Goal: Book appointment/travel/reservation

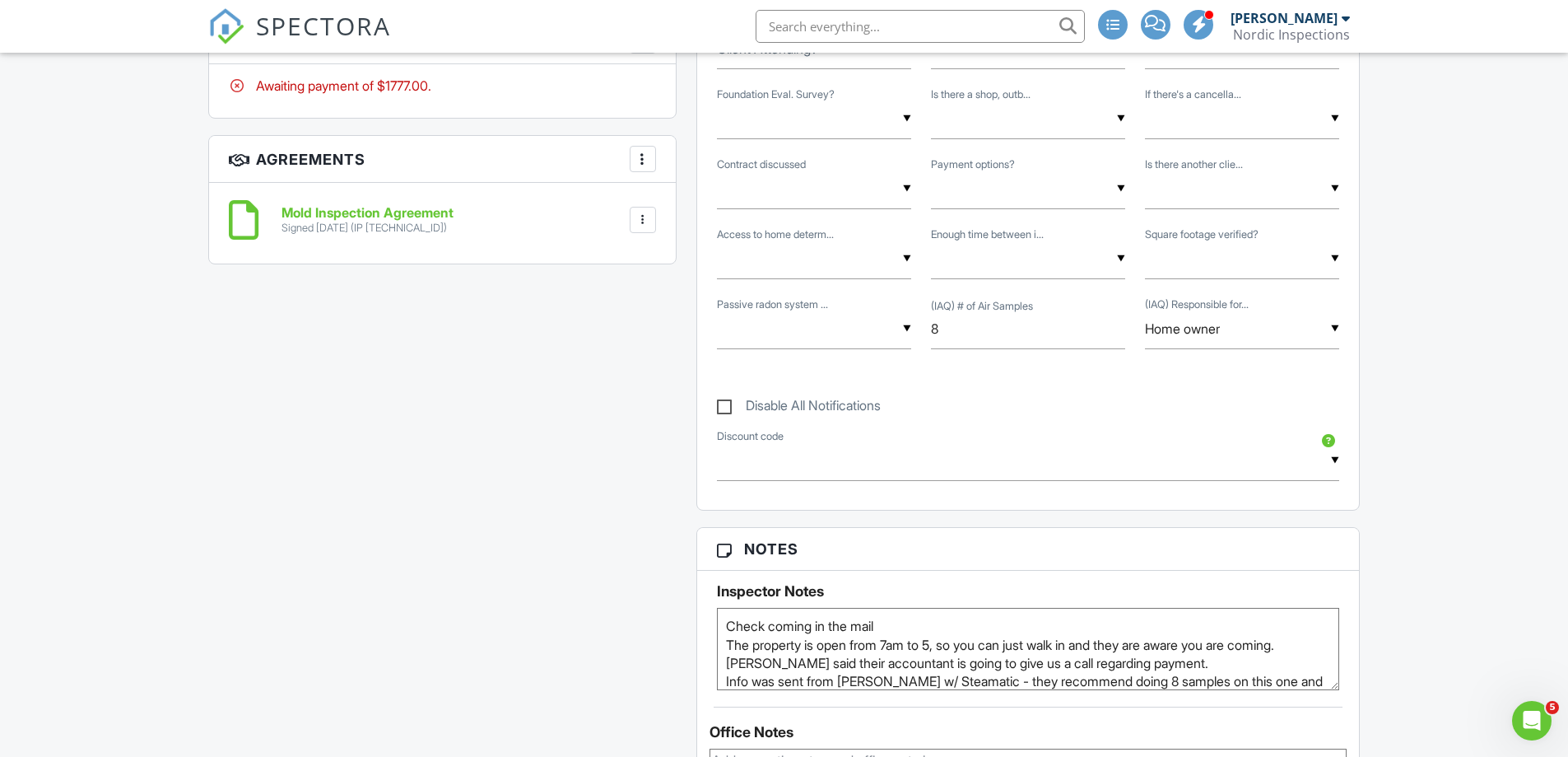
scroll to position [1318, 0]
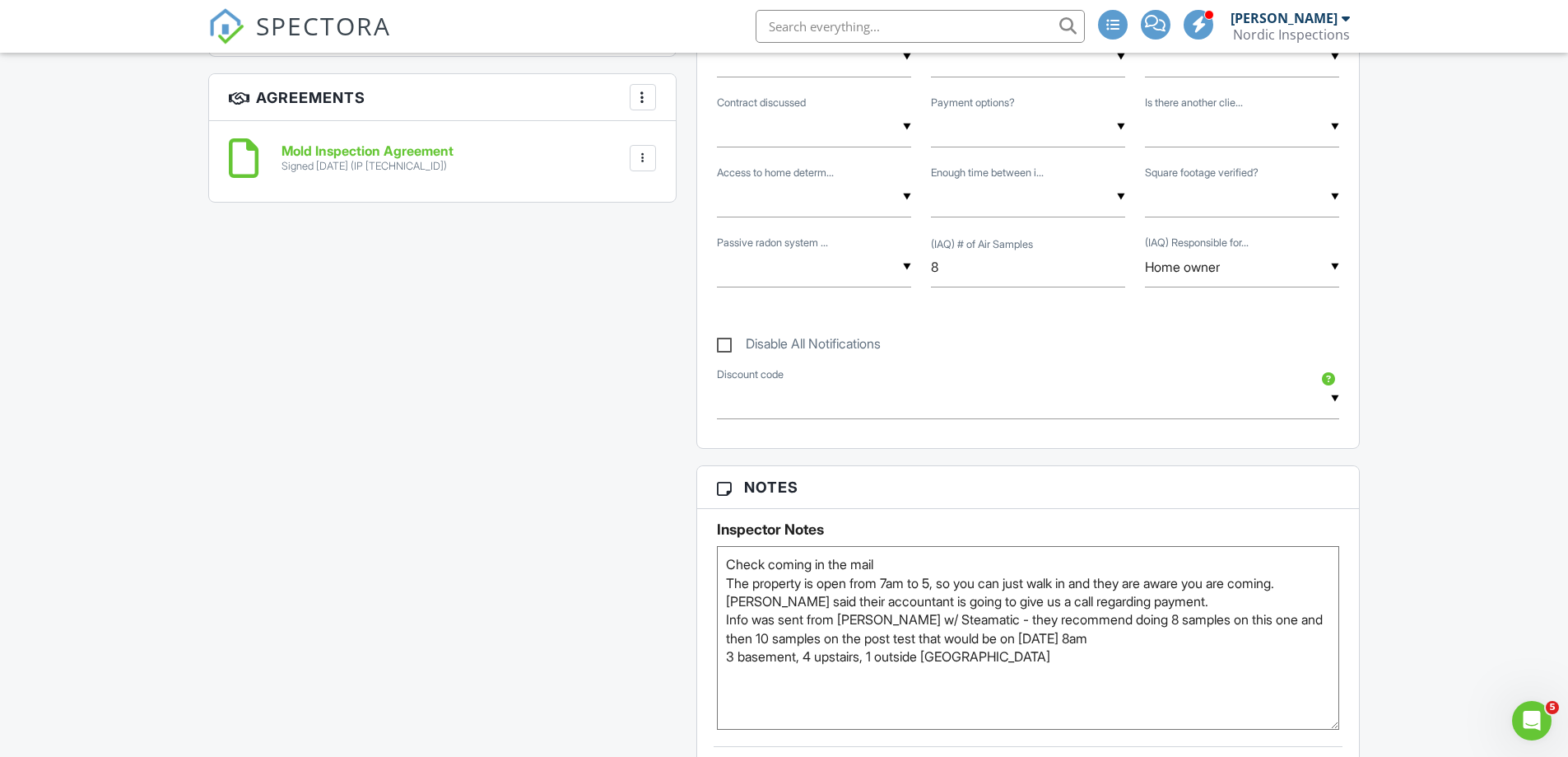
drag, startPoint x: 1331, startPoint y: 625, endPoint x: 1346, endPoint y: 726, distance: 102.1
click at [1346, 726] on div "Inspector Notes Check coming in the mail The property is open from 7am to 5, so…" at bounding box center [1029, 619] width 663 height 221
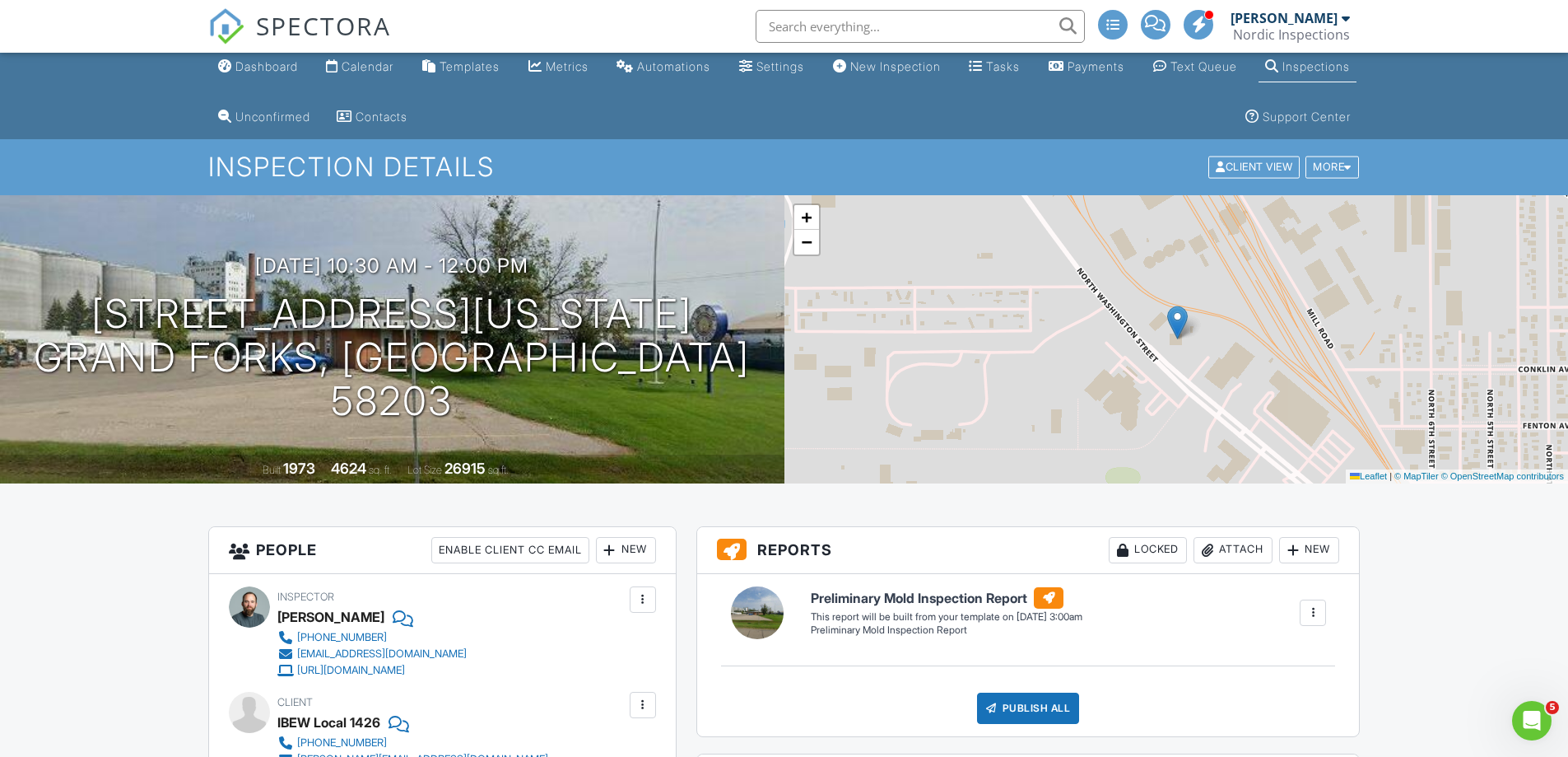
scroll to position [0, 0]
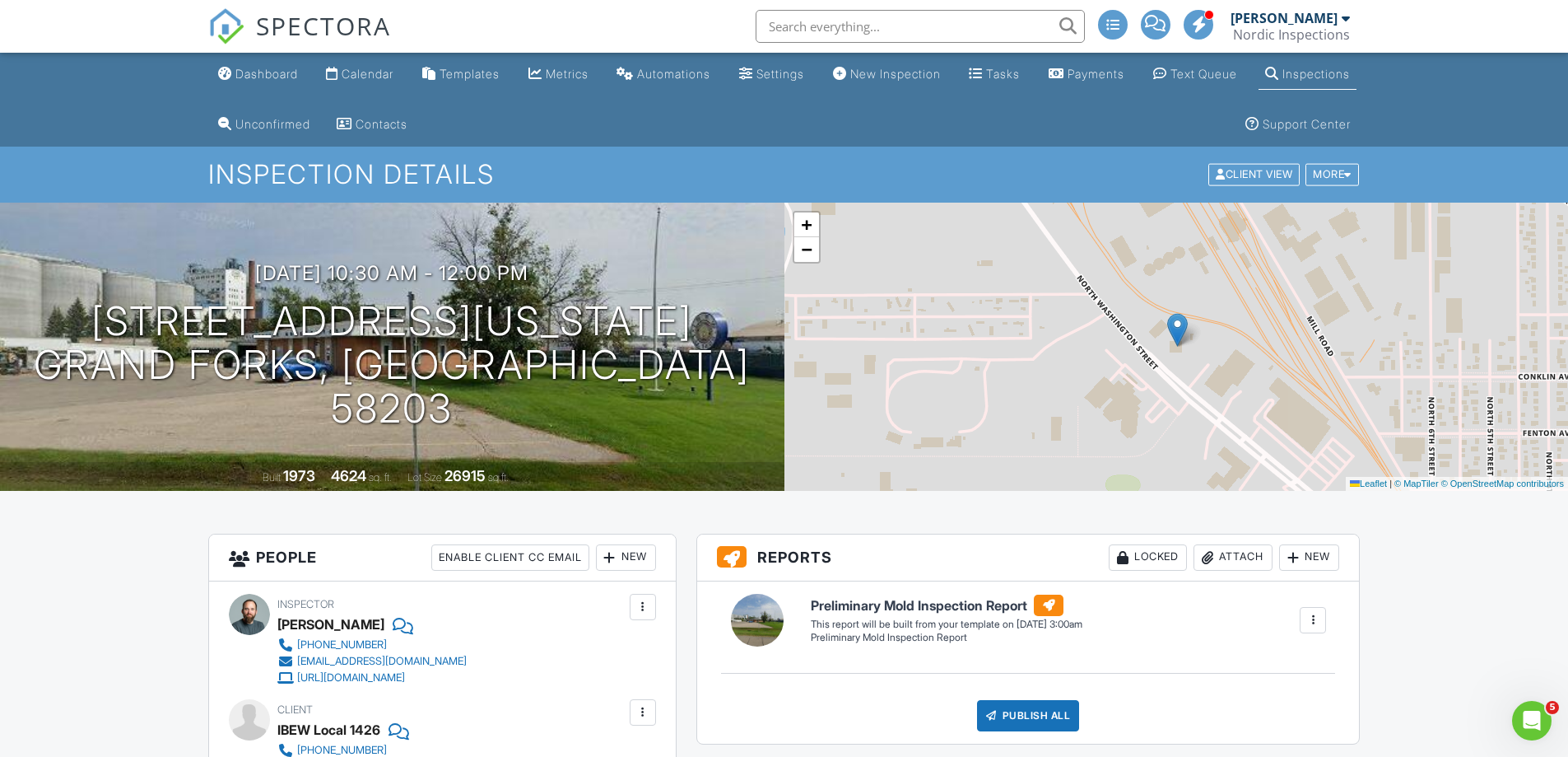
click at [361, 77] on div "Calendar" at bounding box center [367, 73] width 52 height 14
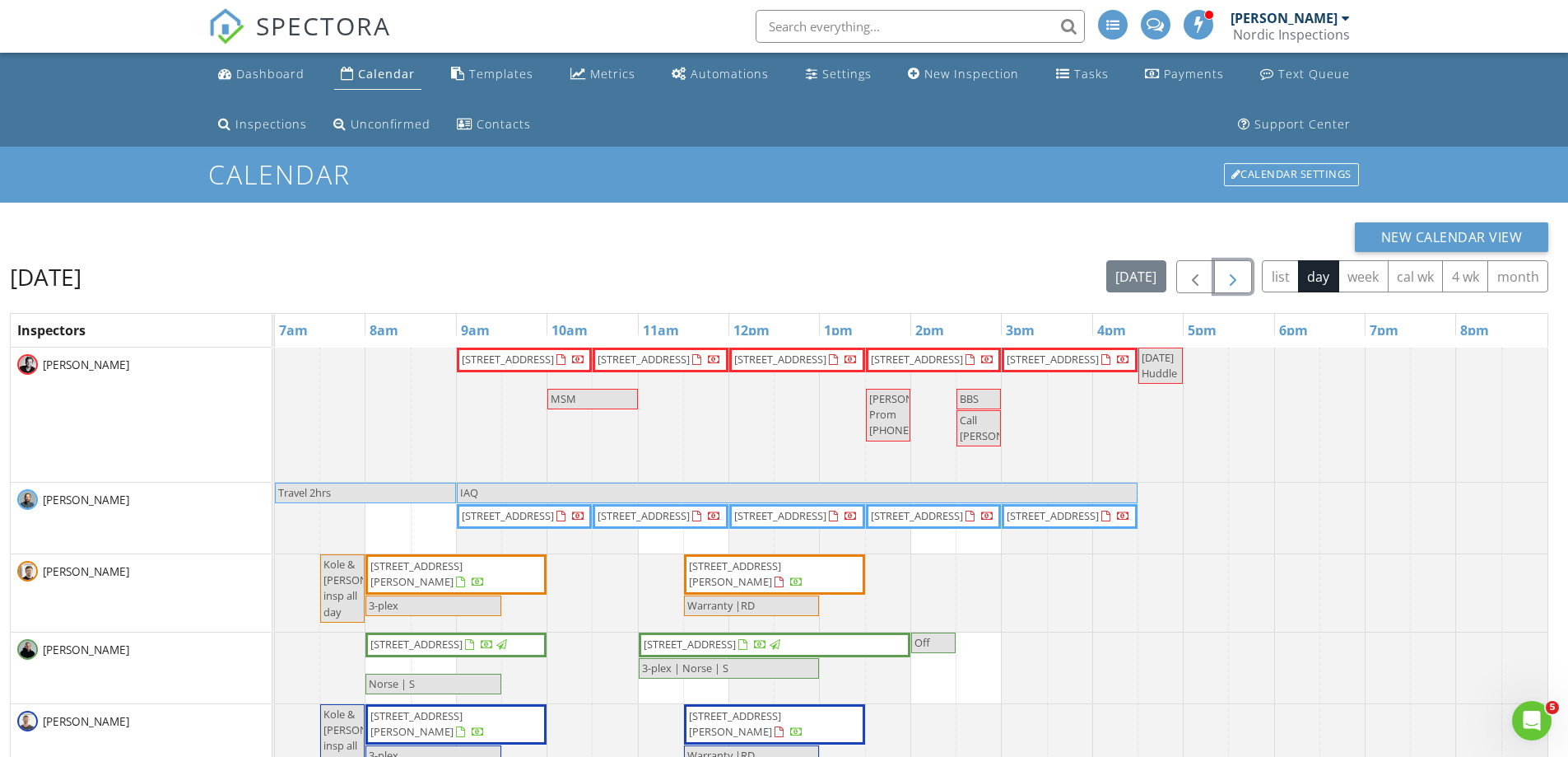
click at [1234, 280] on span "button" at bounding box center [1233, 277] width 20 height 20
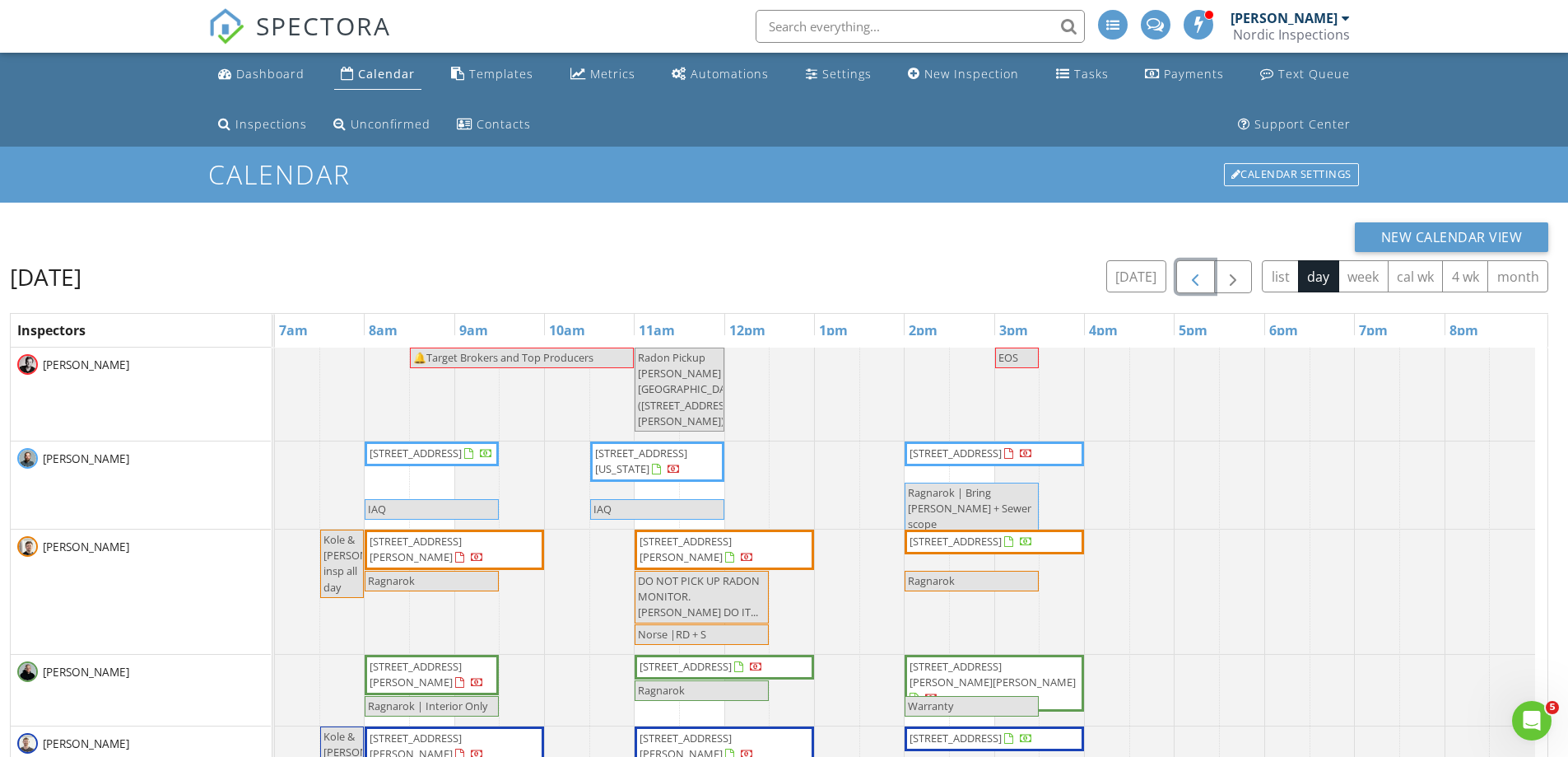
drag, startPoint x: 1196, startPoint y: 286, endPoint x: 1158, endPoint y: 298, distance: 39.8
click at [1196, 286] on span "button" at bounding box center [1195, 277] width 20 height 20
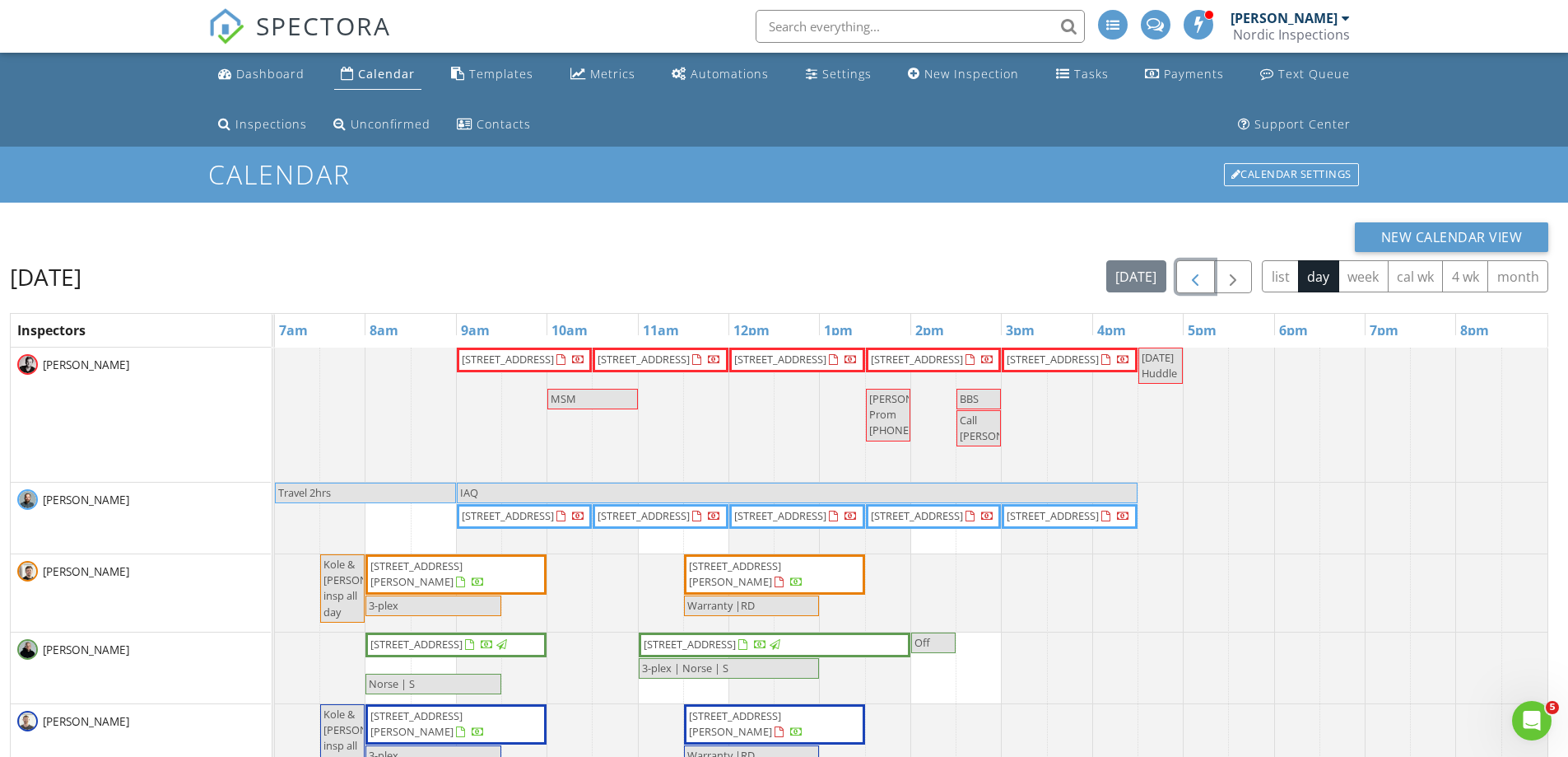
click at [883, 438] on span "Jeanne Prom 701 328 9749" at bounding box center [915, 413] width 92 height 46
select select "7"
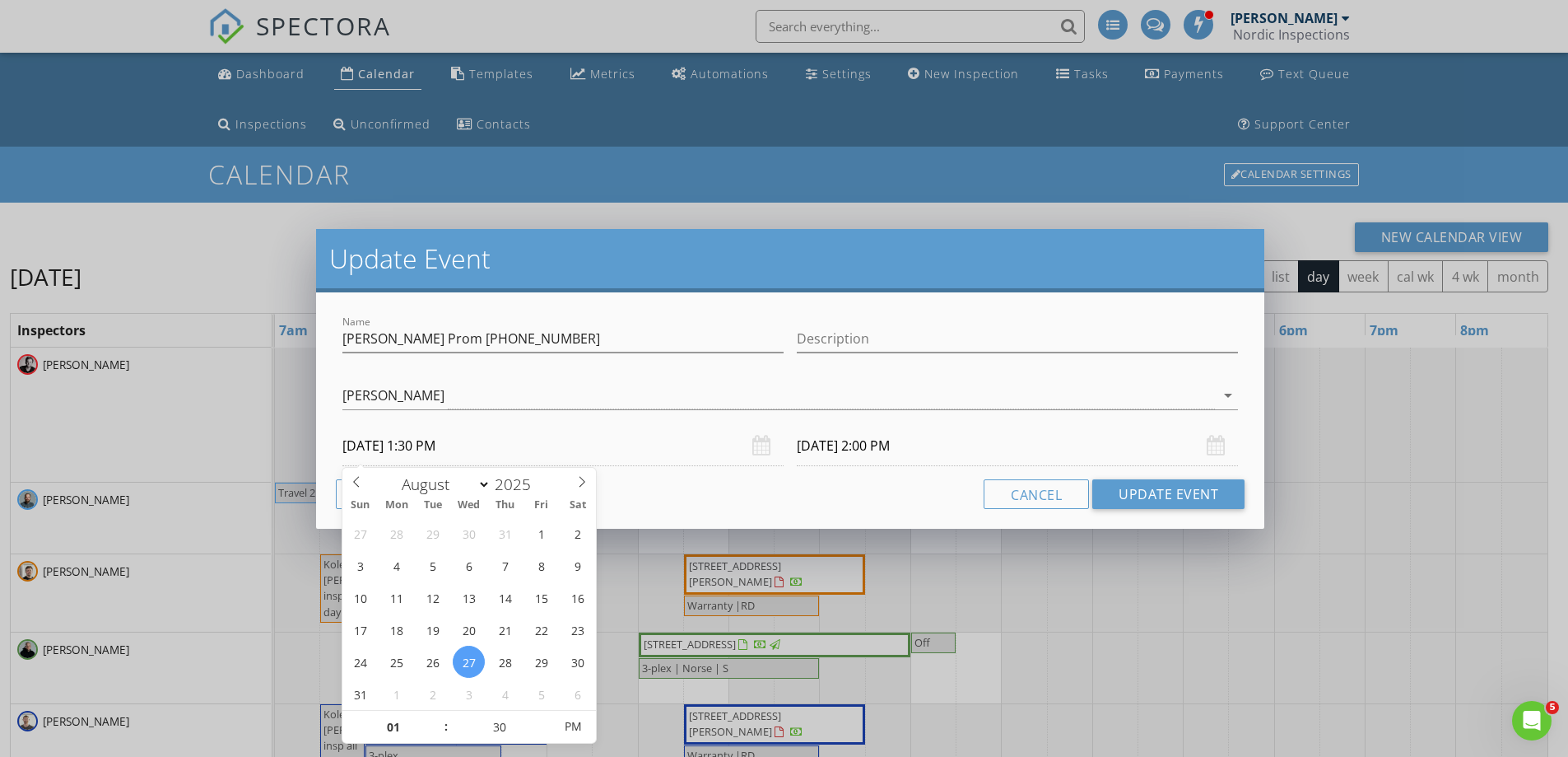
click at [489, 452] on input "08/27/2025 1:30 PM" at bounding box center [563, 445] width 441 height 40
type input "08/28/2025 1:30 PM"
type input "08/28/2025 2:00 PM"
click at [1139, 497] on button "Update Event" at bounding box center [1168, 494] width 152 height 30
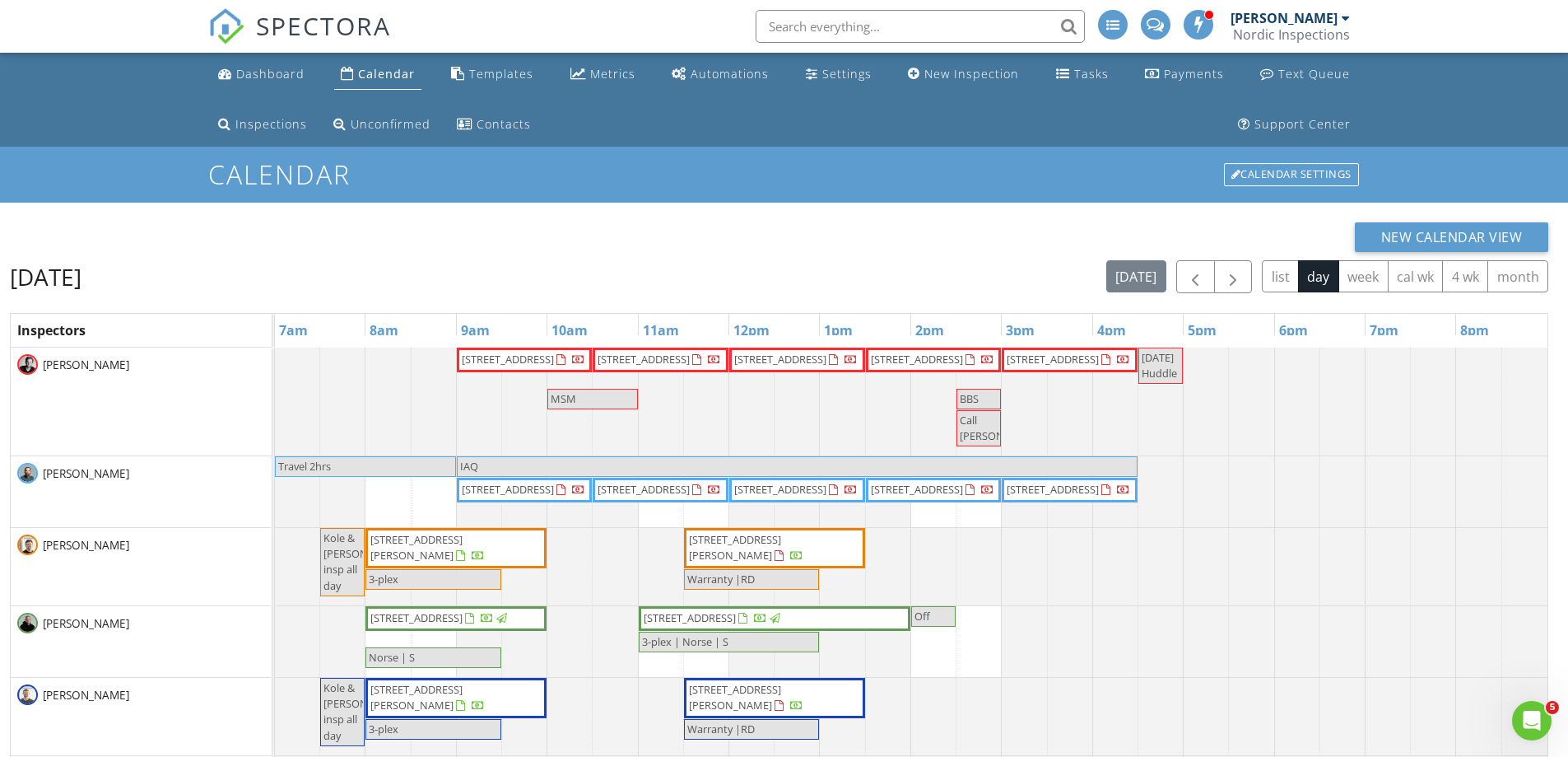
click at [978, 404] on span "BBS" at bounding box center [969, 398] width 19 height 15
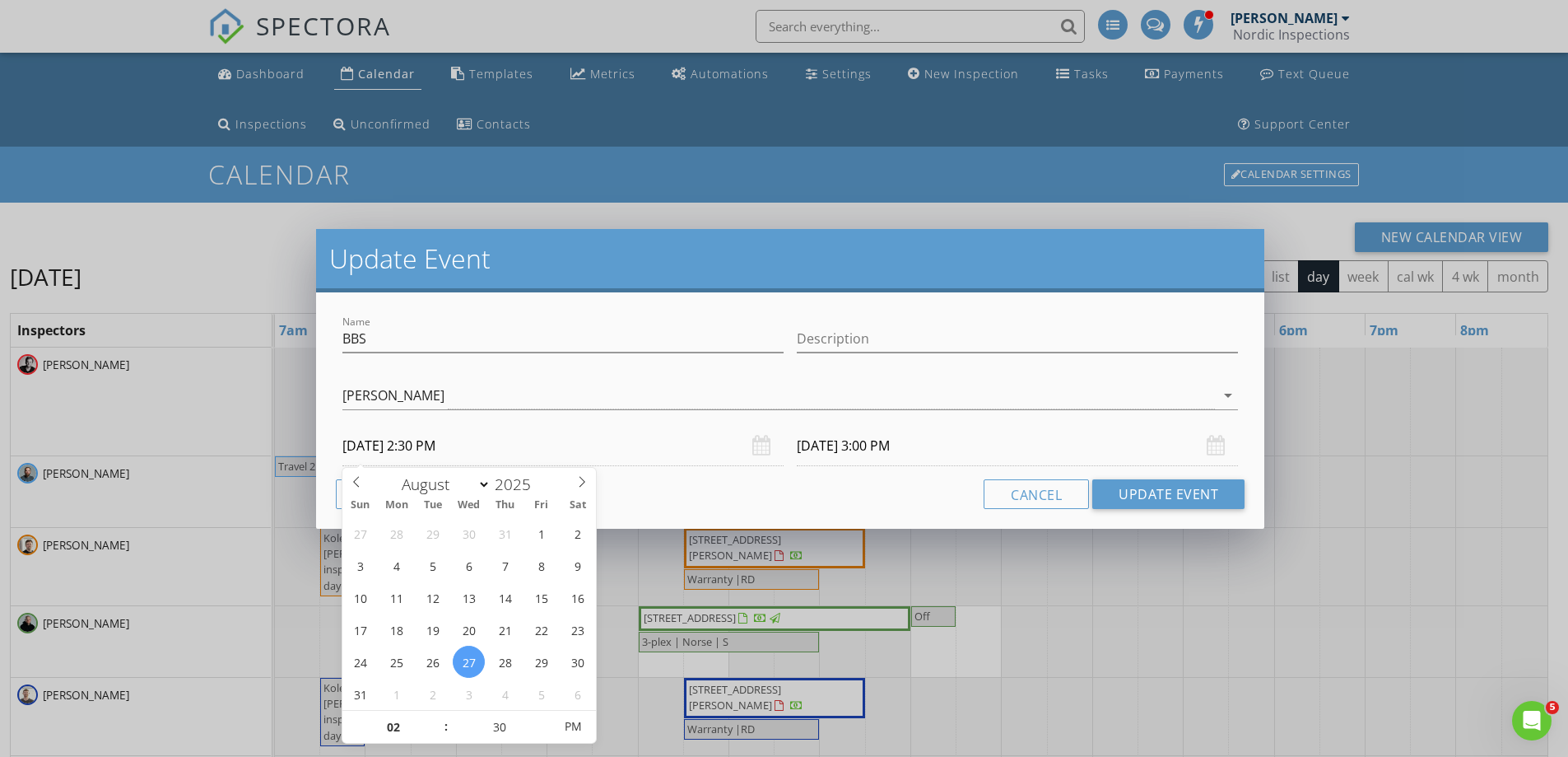
click at [556, 455] on input "08/27/2025 2:30 PM" at bounding box center [563, 445] width 441 height 40
type input "08/28/2025 2:30 PM"
type input "08/28/2025 3:00 PM"
click at [1106, 491] on button "Update Event" at bounding box center [1168, 494] width 152 height 30
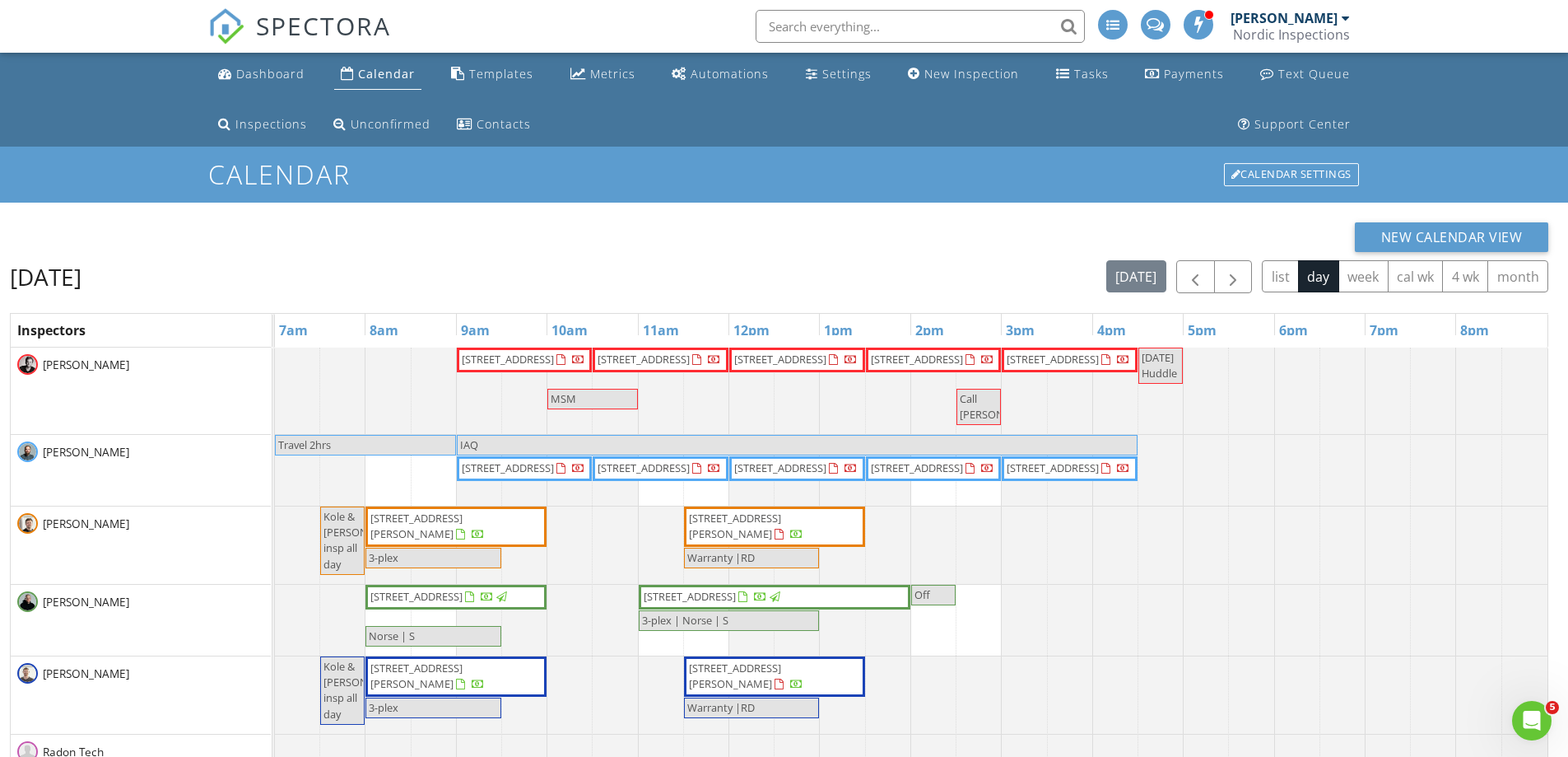
click at [983, 412] on span "Call Jill Pezham" at bounding box center [1001, 406] width 84 height 30
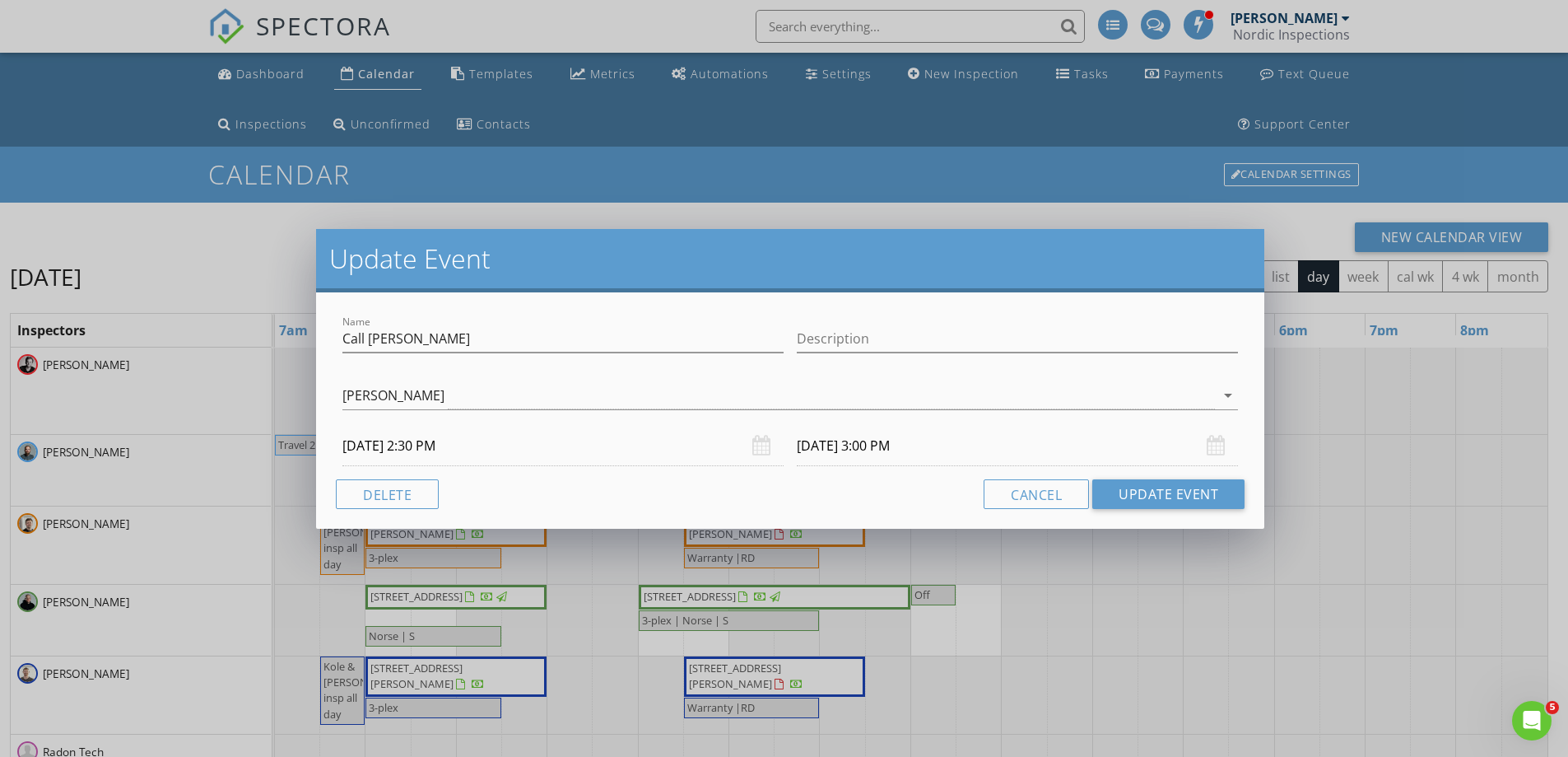
click at [591, 452] on input "08/27/2025 2:30 PM" at bounding box center [563, 445] width 441 height 40
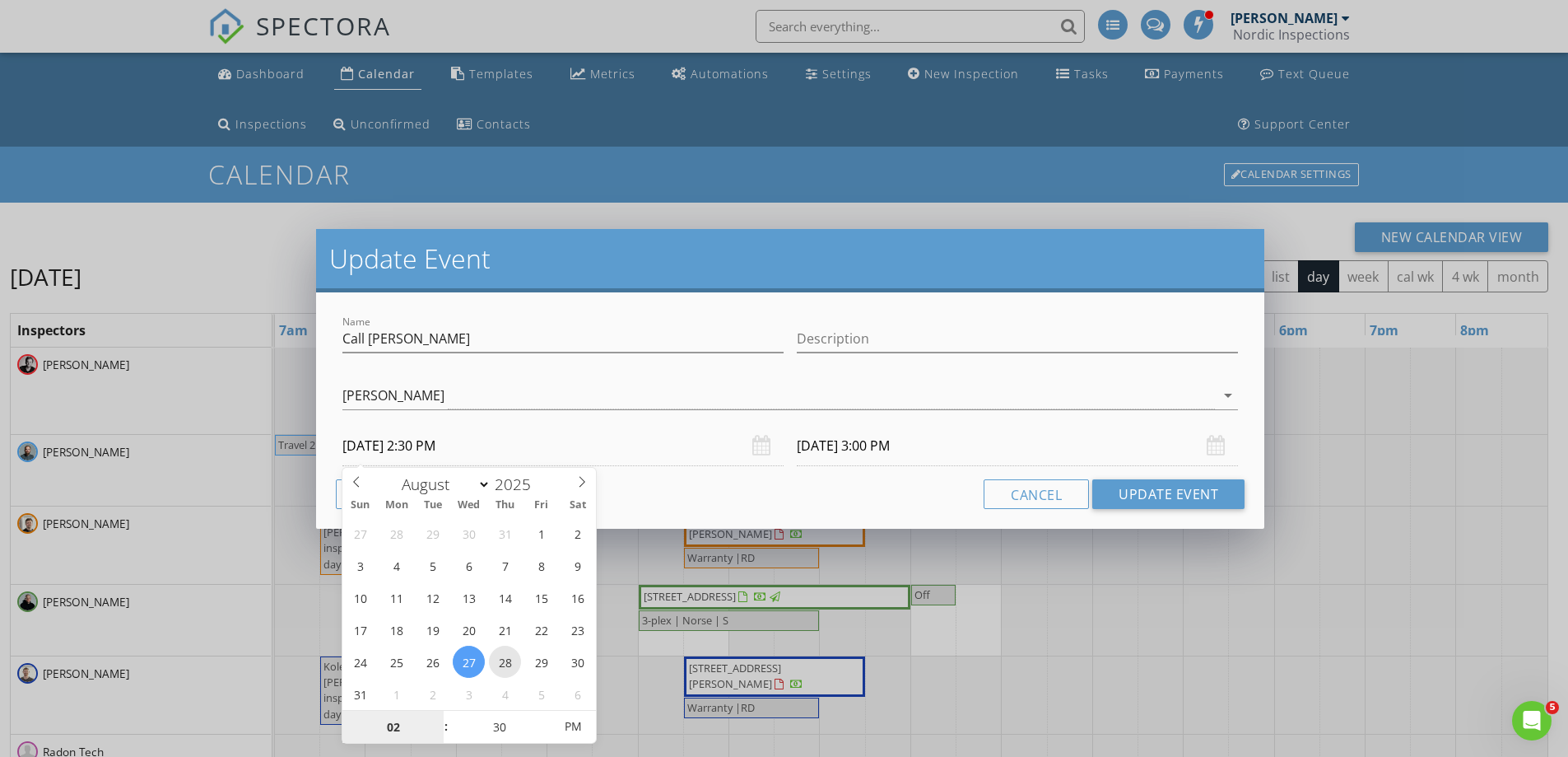
type input "08/28/2025 2:30 PM"
type input "08/28/2025 3:00 PM"
drag, startPoint x: 1152, startPoint y: 499, endPoint x: 1181, endPoint y: 470, distance: 41.0
click at [1153, 498] on button "Update Event" at bounding box center [1168, 494] width 152 height 30
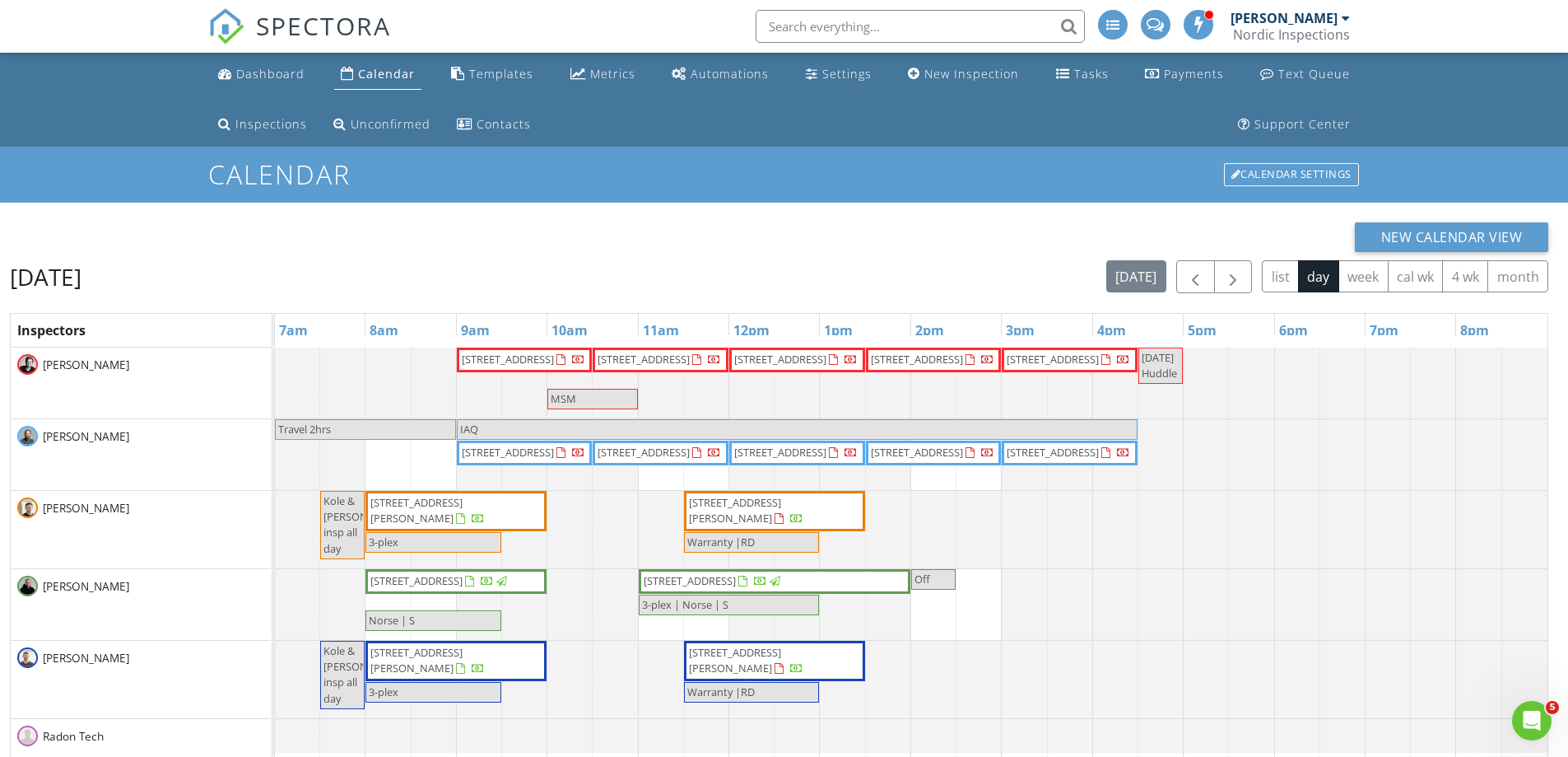
click at [1171, 363] on span "Tuesday Huddle" at bounding box center [1160, 365] width 36 height 30
select select "7"
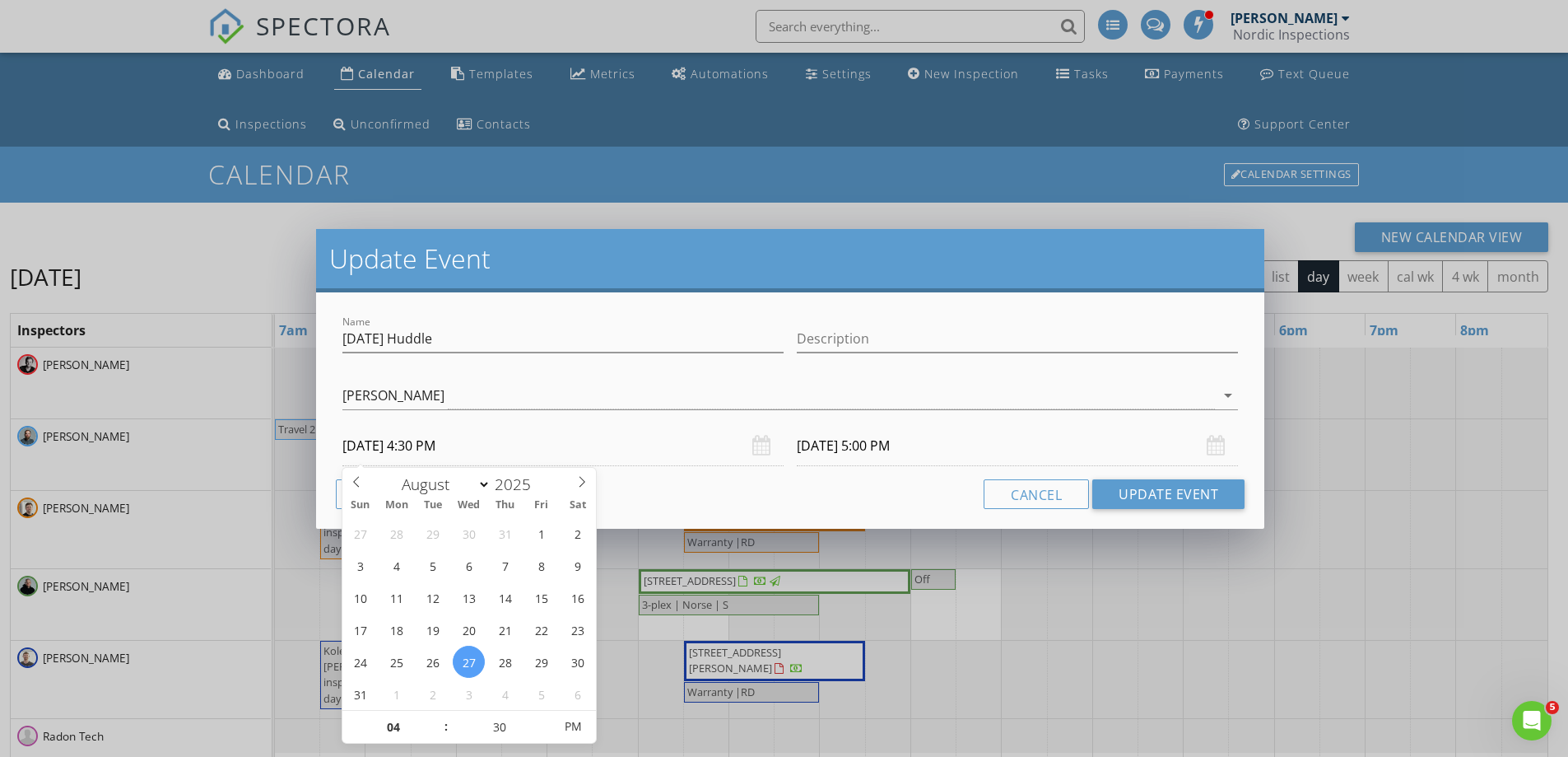
click at [635, 444] on input "08/27/2025 4:30 PM" at bounding box center [563, 445] width 441 height 40
type input "08/28/2025 4:30 PM"
type input "08/28/2025 5:00 PM"
click at [1166, 498] on button "Update Event" at bounding box center [1168, 494] width 152 height 30
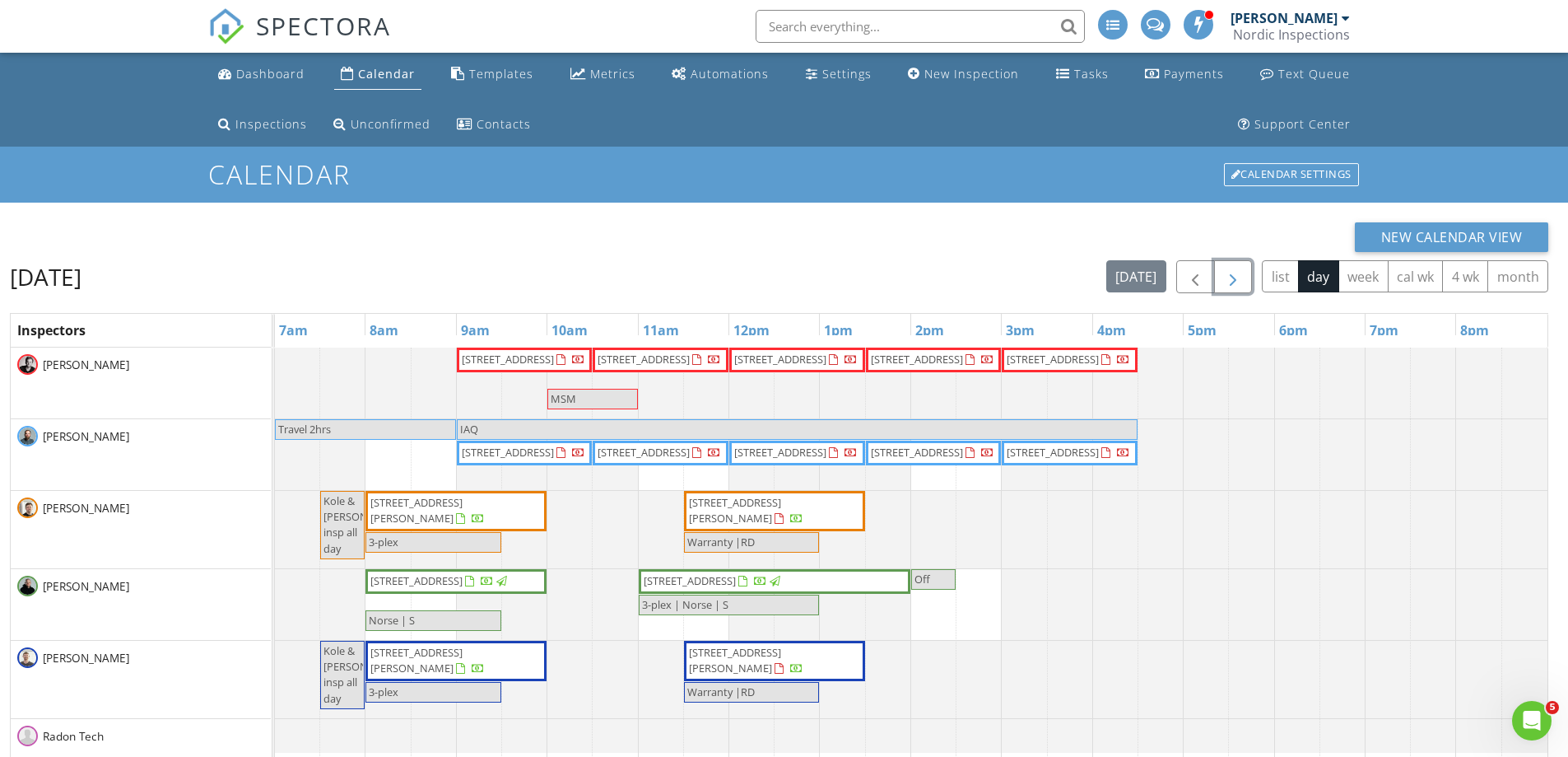
click at [1239, 273] on span "button" at bounding box center [1233, 277] width 20 height 20
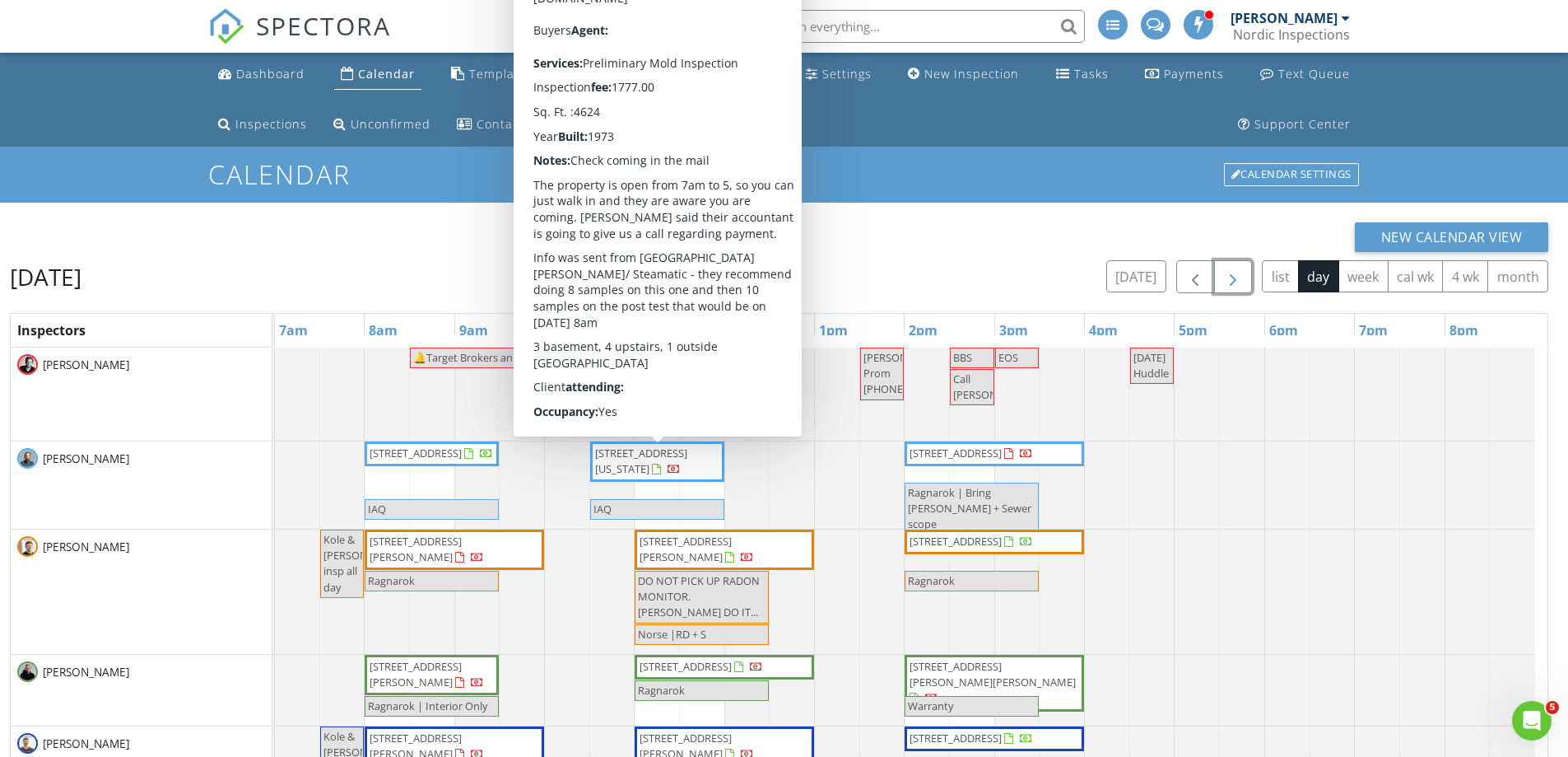
click at [1233, 274] on span "button" at bounding box center [1233, 277] width 20 height 20
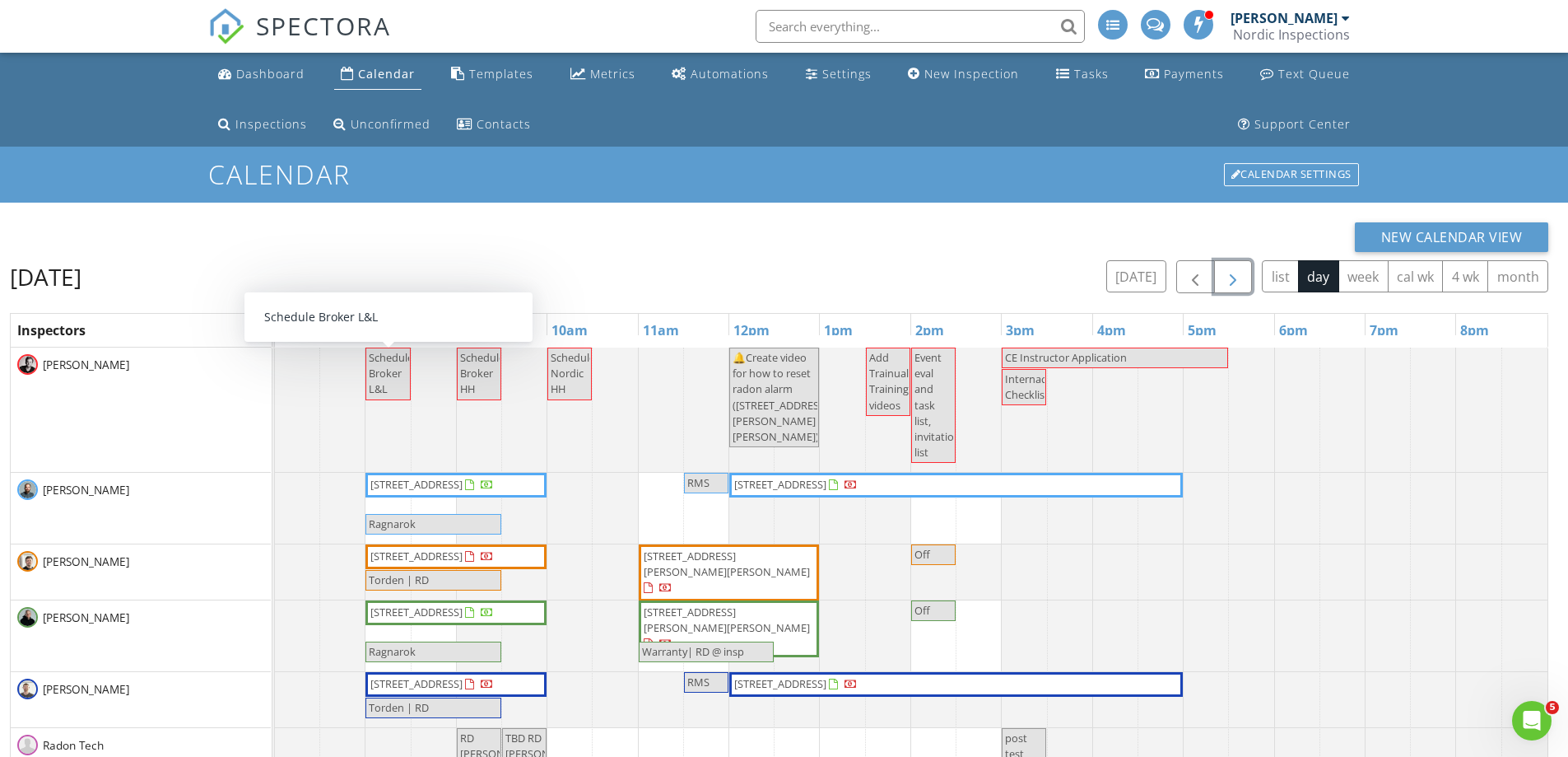
click at [1246, 280] on button "button" at bounding box center [1233, 277] width 38 height 34
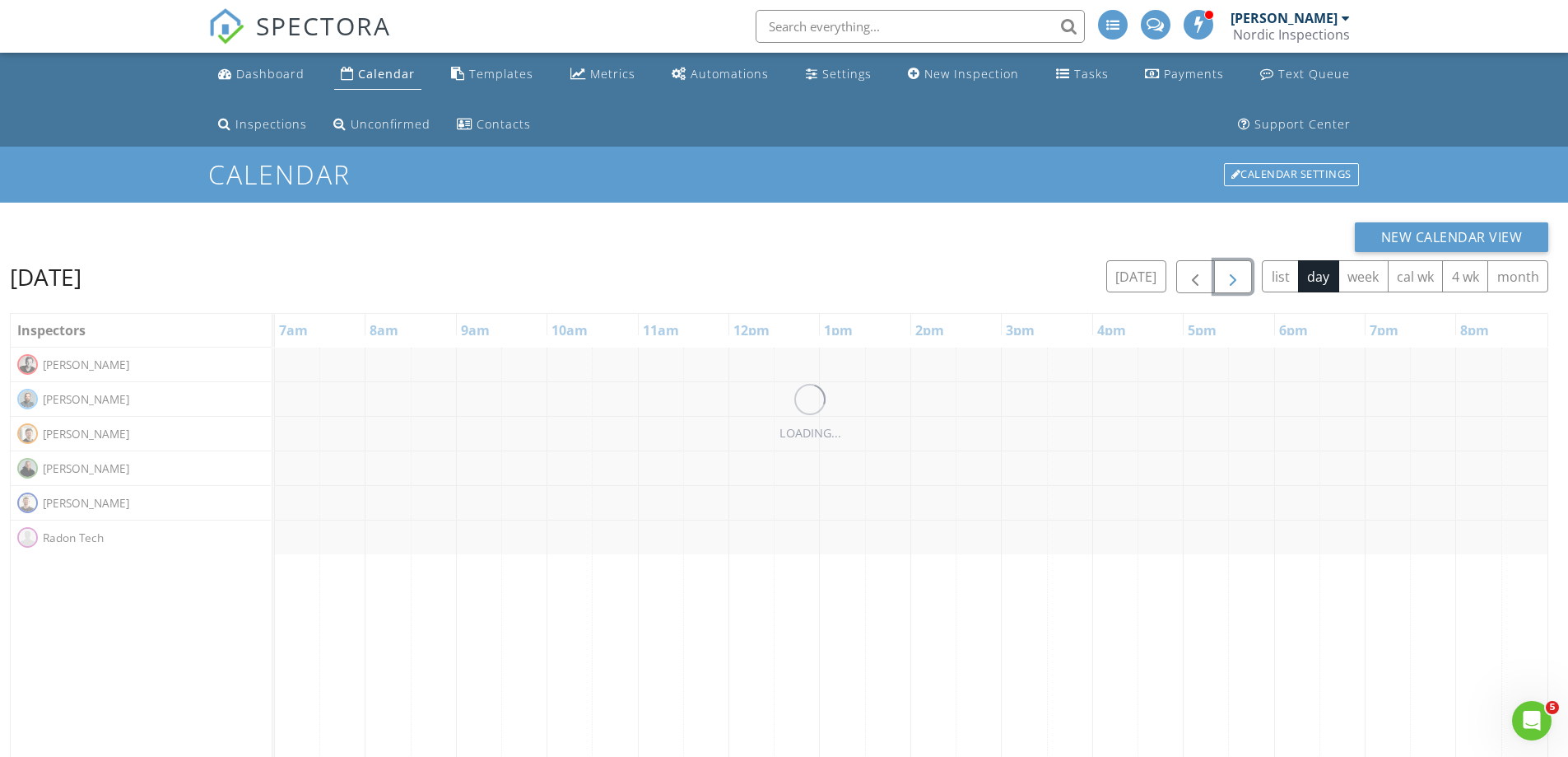
click at [1244, 280] on button "button" at bounding box center [1233, 277] width 38 height 34
click at [1242, 280] on button "button" at bounding box center [1233, 277] width 38 height 34
click at [1241, 280] on span "button" at bounding box center [1233, 277] width 20 height 20
click at [1240, 280] on span "button" at bounding box center [1233, 277] width 20 height 20
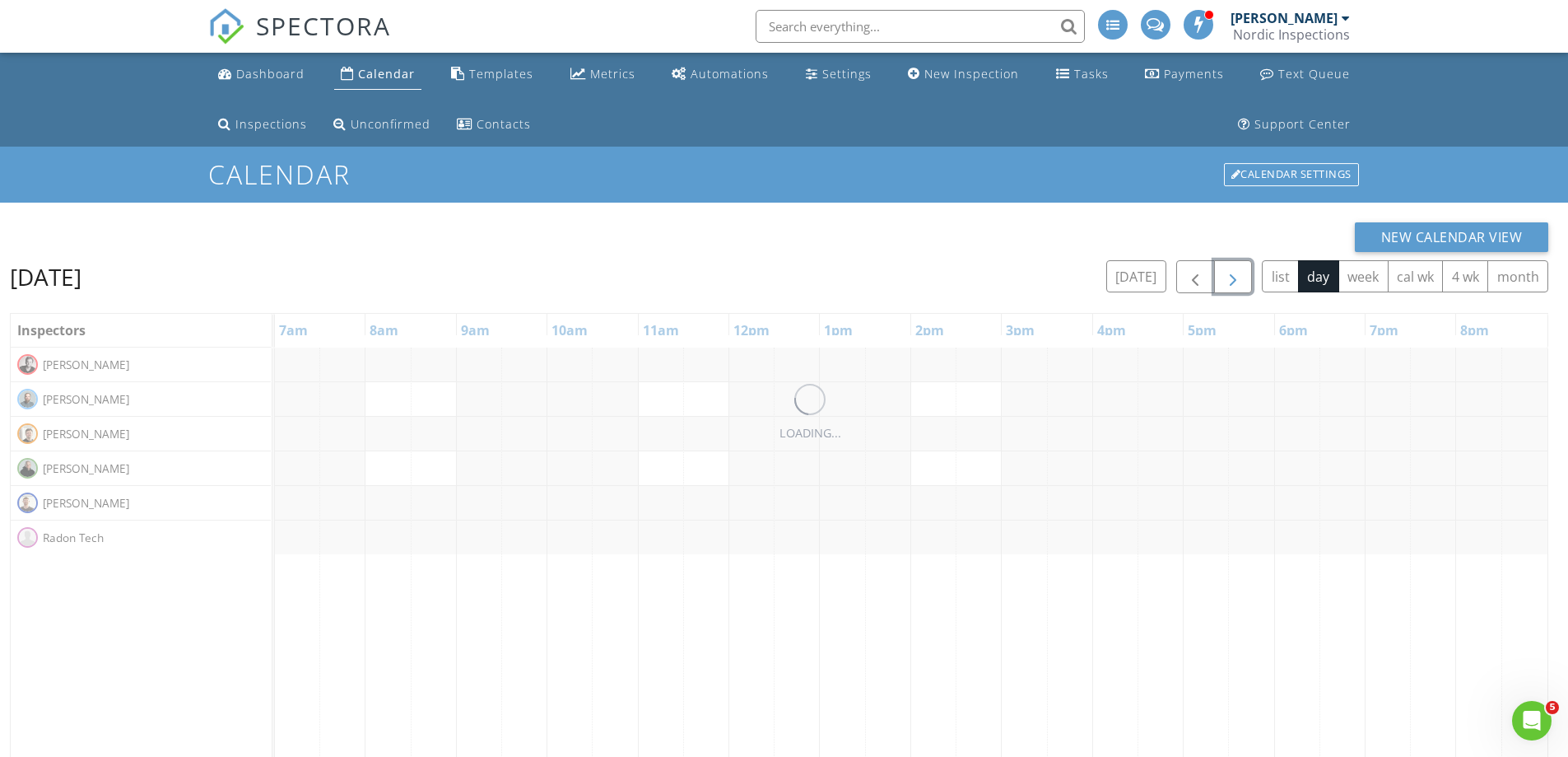
click at [1240, 280] on span "button" at bounding box center [1233, 277] width 20 height 20
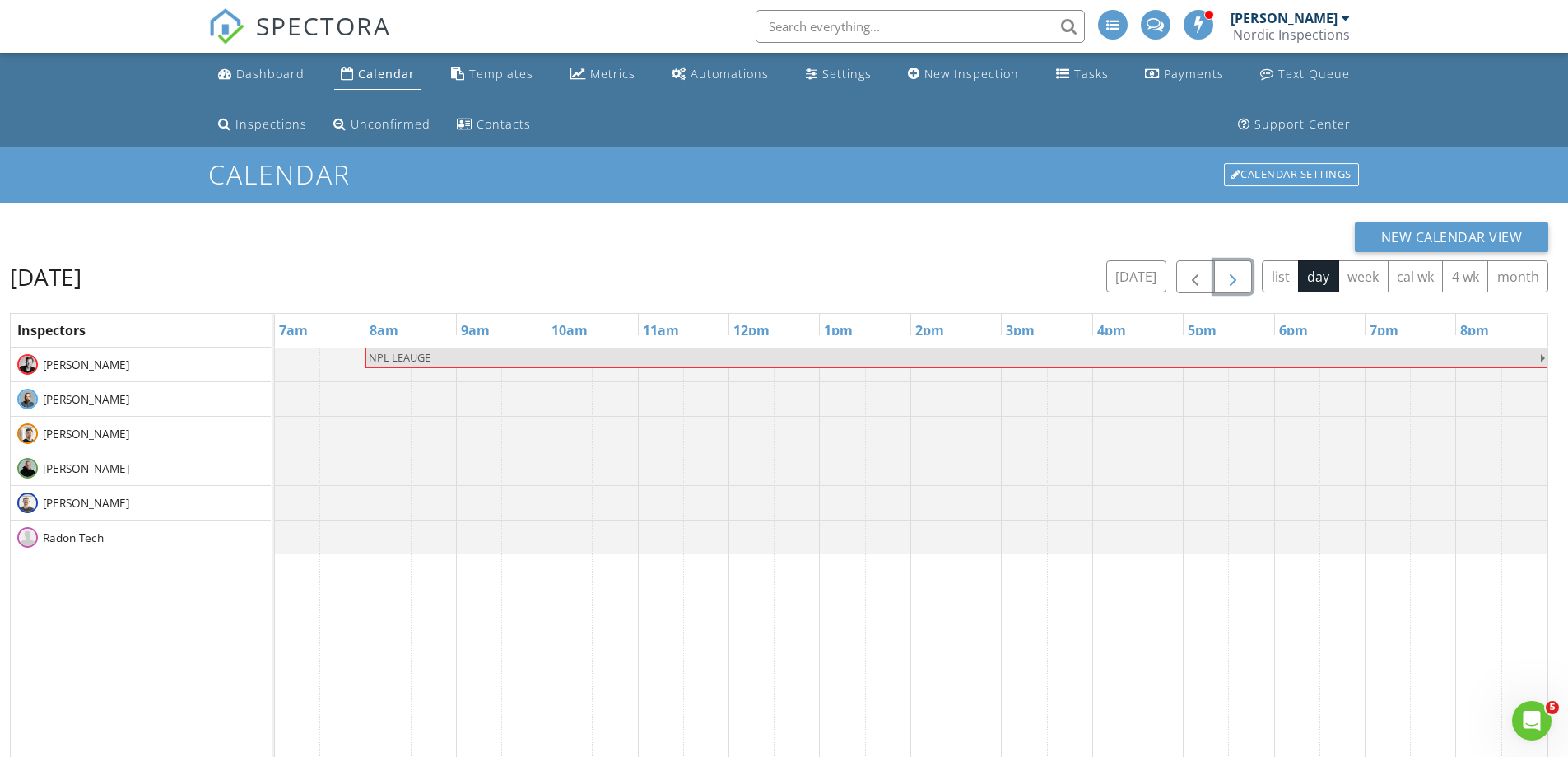
click at [1240, 280] on span "button" at bounding box center [1233, 277] width 20 height 20
click at [1239, 279] on span "button" at bounding box center [1233, 277] width 20 height 20
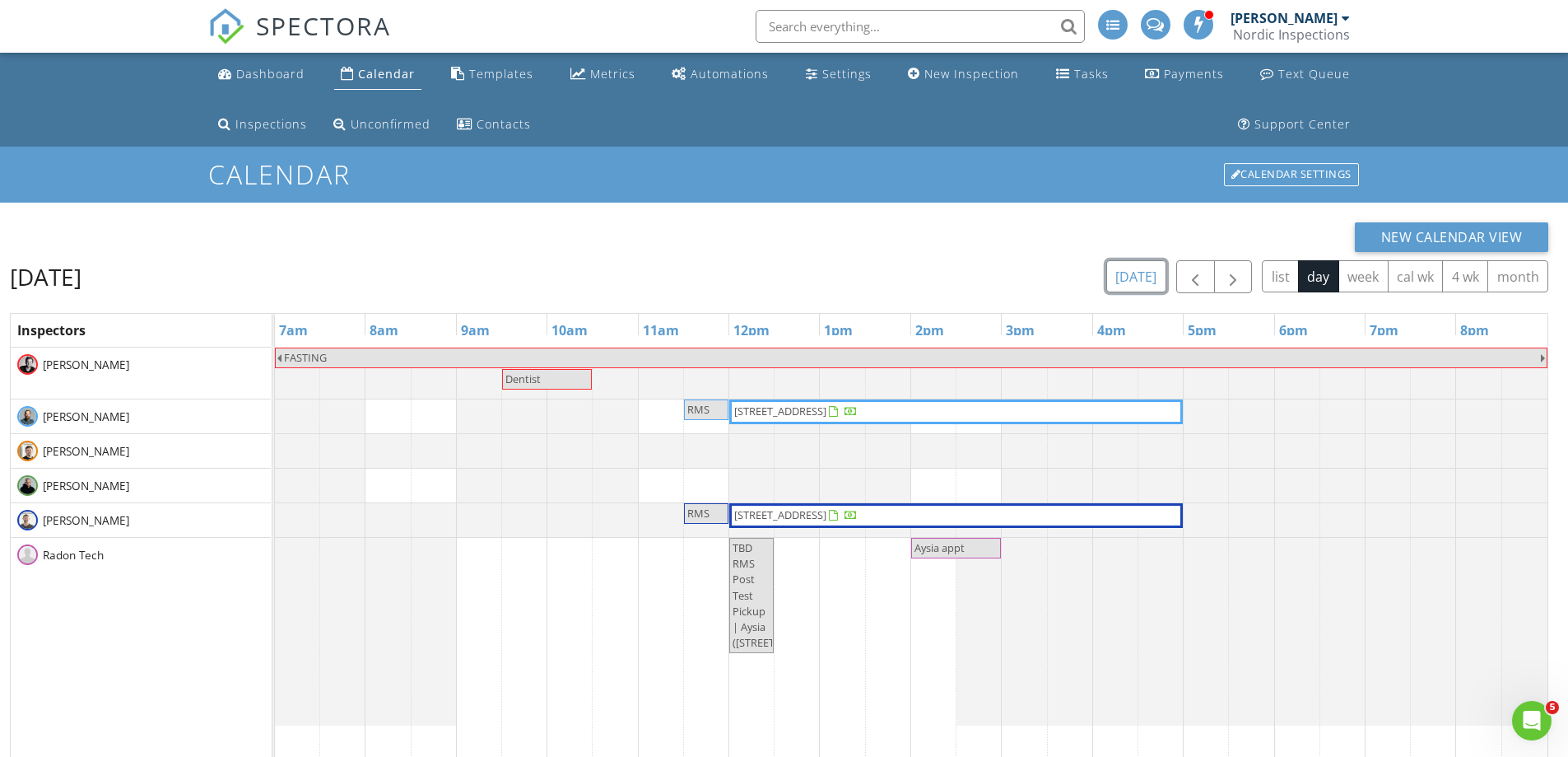
click at [1151, 278] on button "today" at bounding box center [1136, 276] width 60 height 32
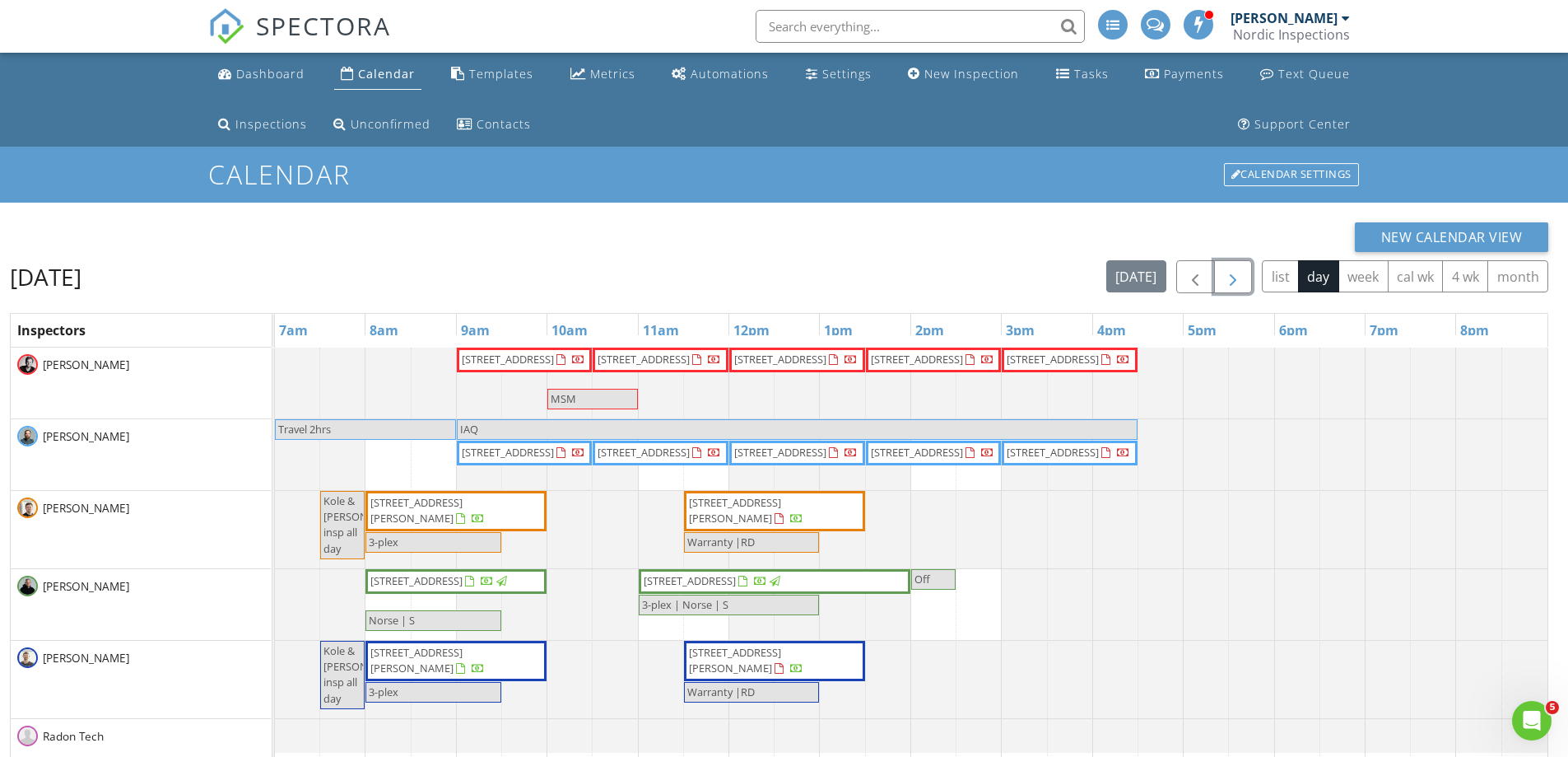
click at [1237, 285] on span "button" at bounding box center [1233, 277] width 20 height 20
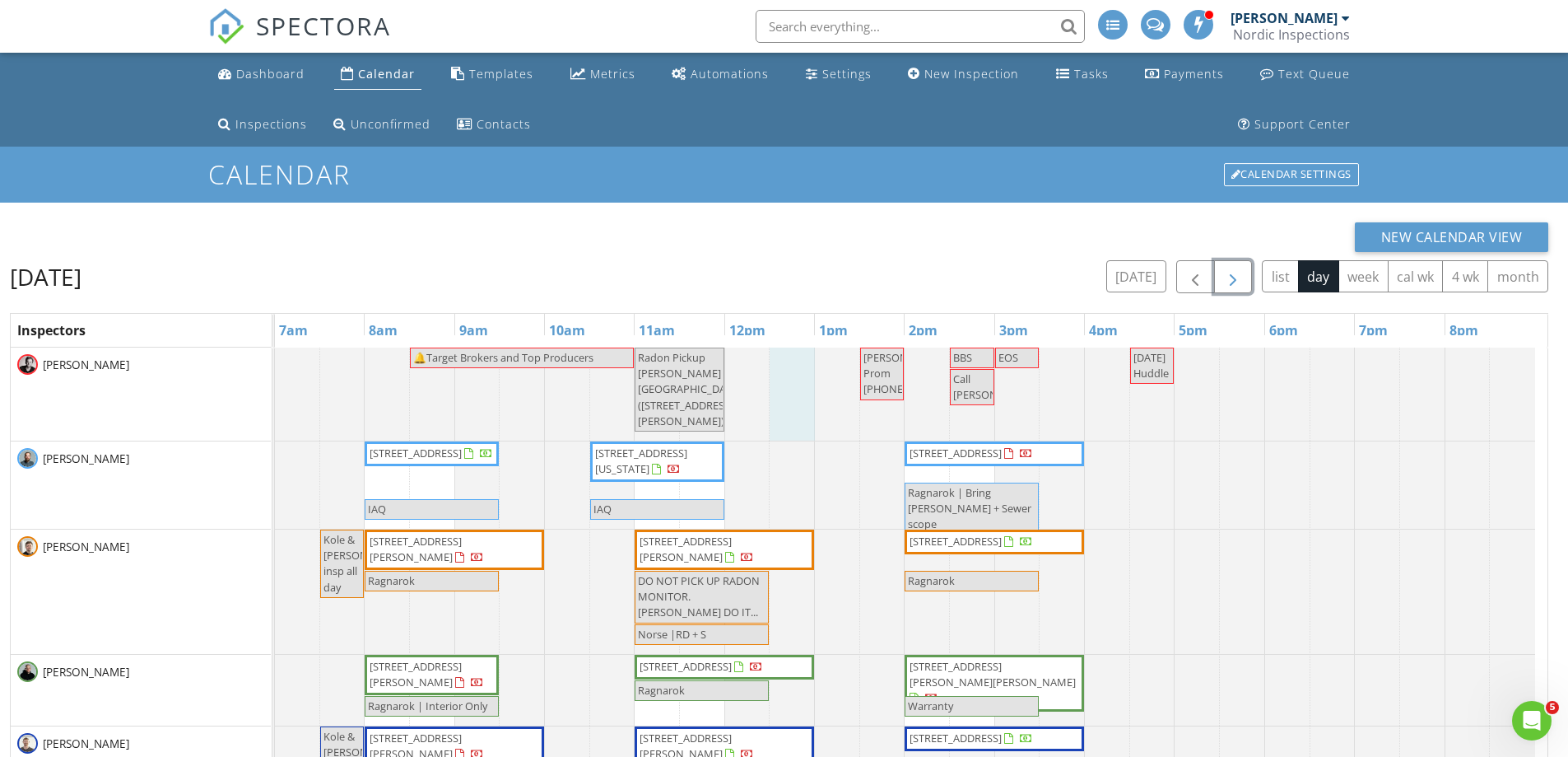
click at [275, 382] on div at bounding box center [275, 394] width 0 height 93
click at [769, 337] on link "Event" at bounding box center [791, 338] width 85 height 26
click at [80, 163] on div at bounding box center [784, 378] width 1568 height 757
click at [1246, 278] on button "button" at bounding box center [1233, 277] width 38 height 34
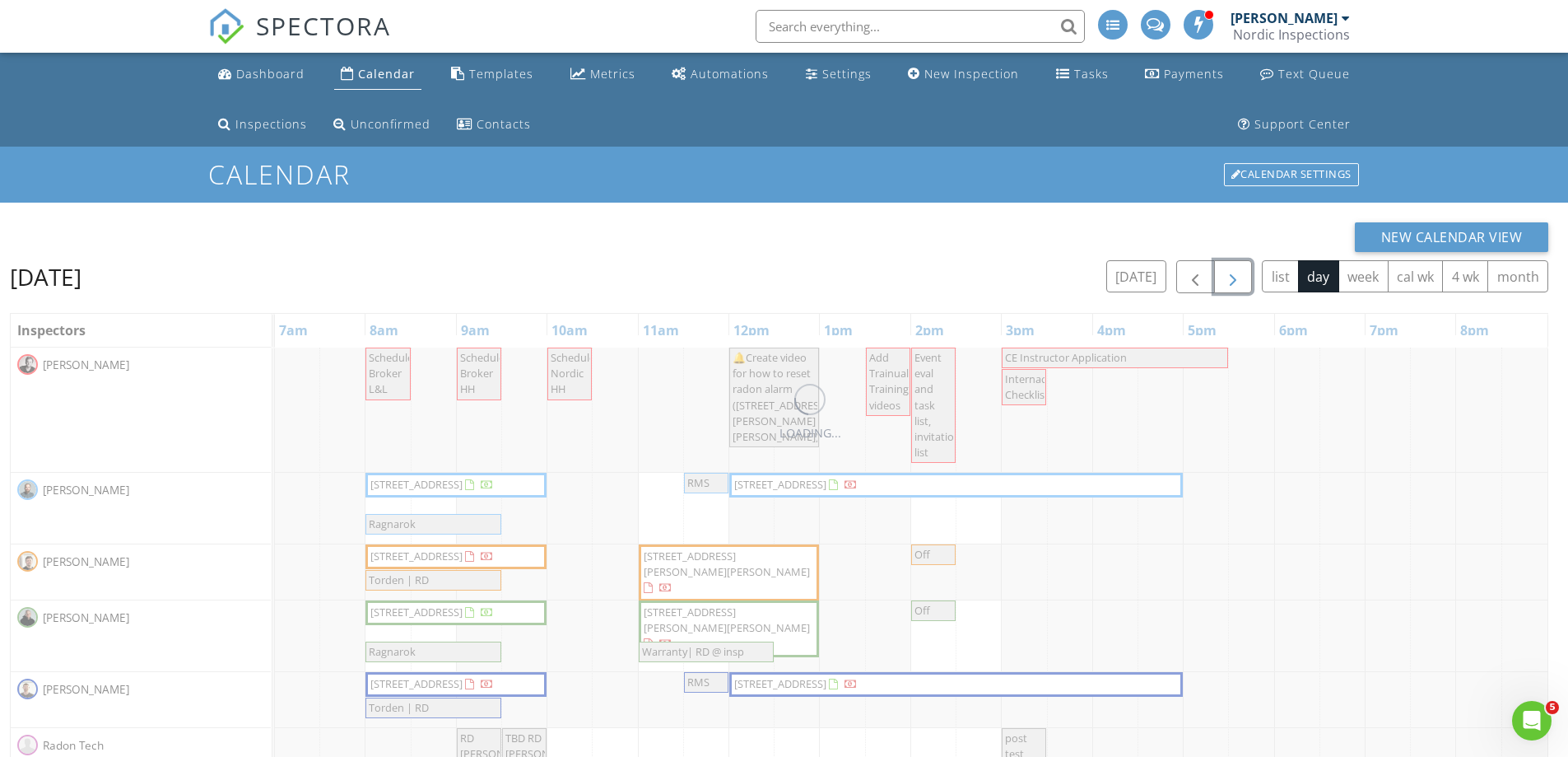
click at [1246, 278] on button "button" at bounding box center [1233, 277] width 38 height 34
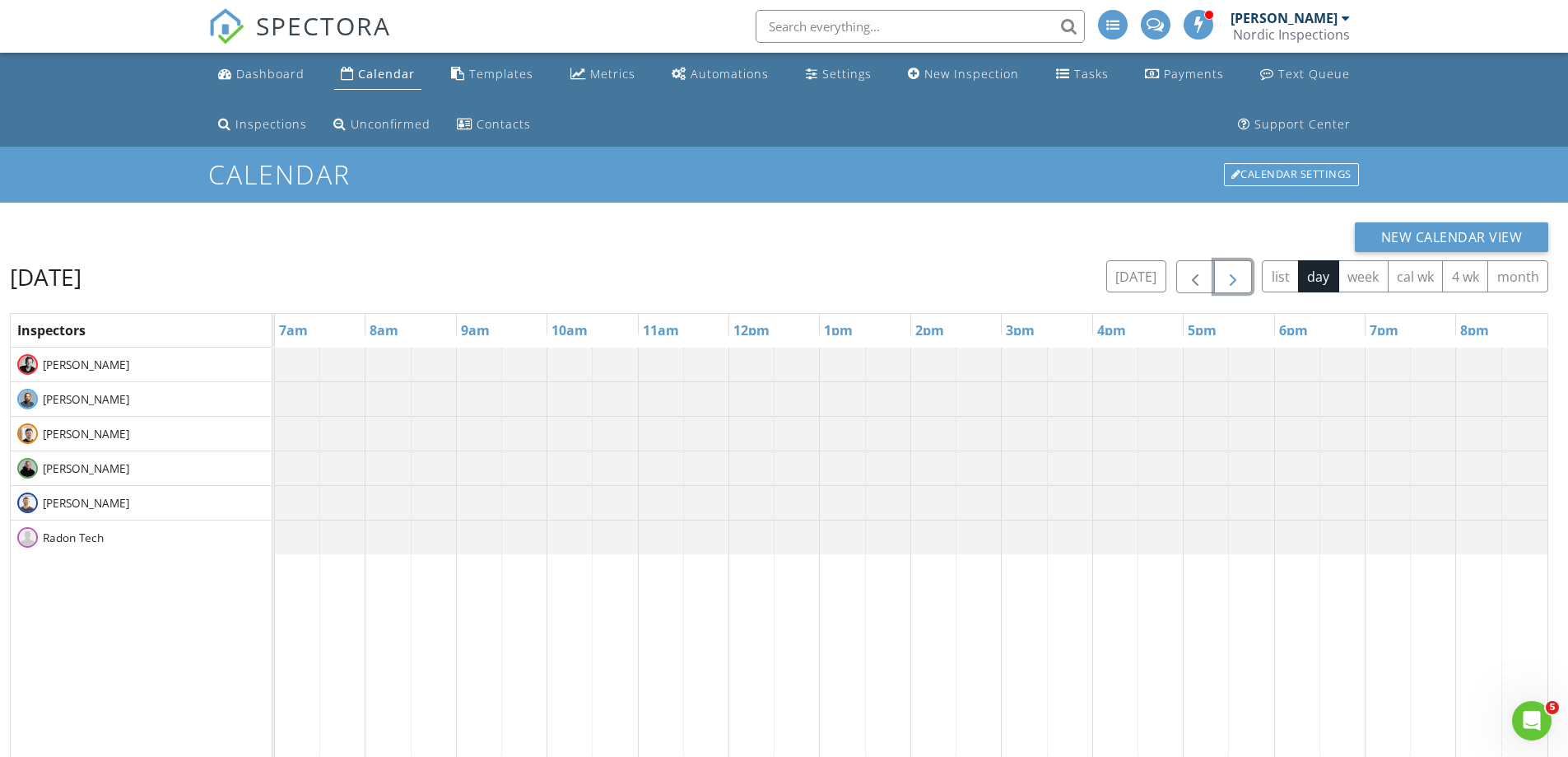
click at [1246, 278] on button "button" at bounding box center [1233, 277] width 38 height 34
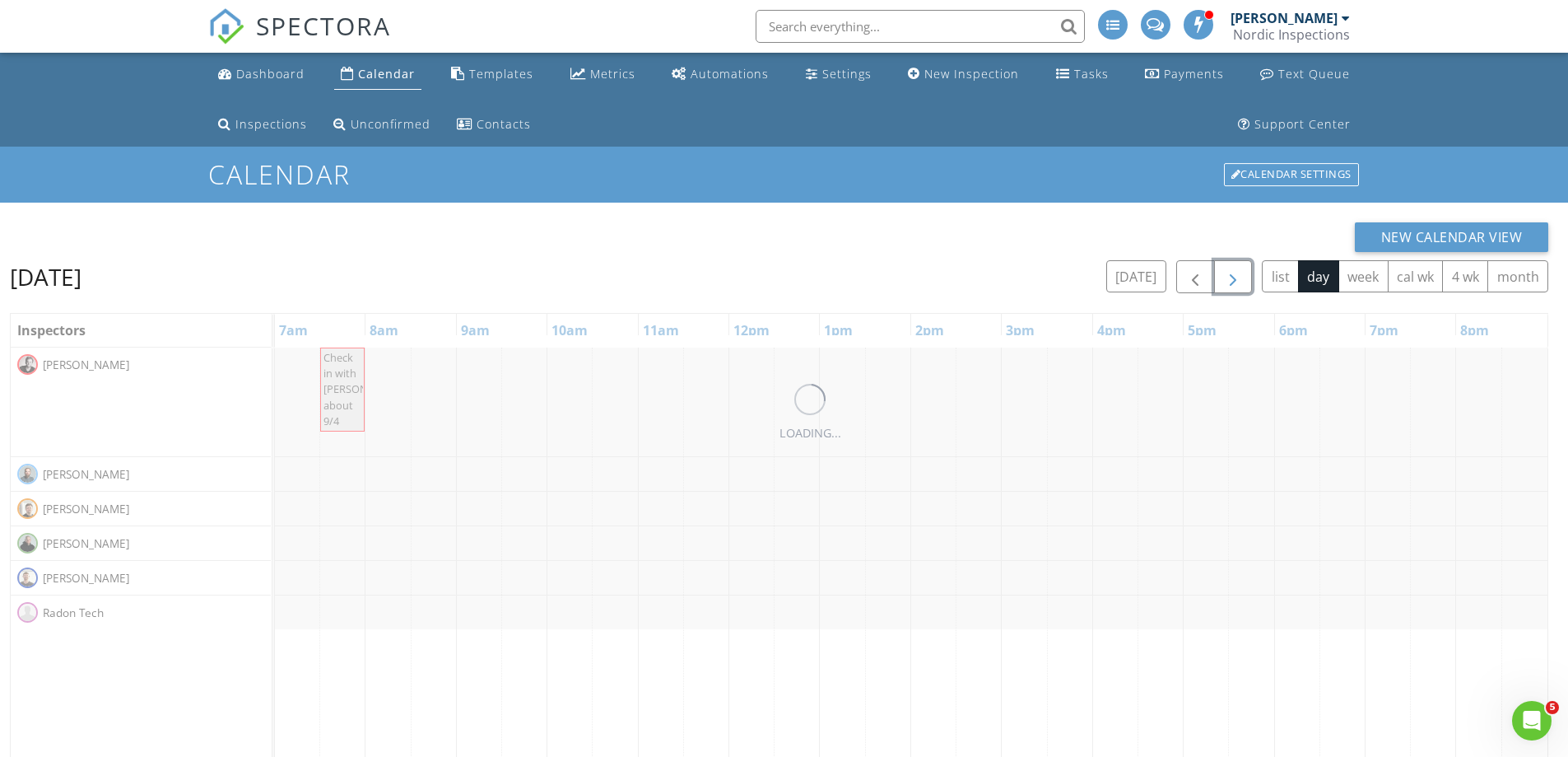
click at [1246, 278] on button "button" at bounding box center [1233, 277] width 38 height 34
click at [1246, 280] on button "button" at bounding box center [1233, 277] width 38 height 34
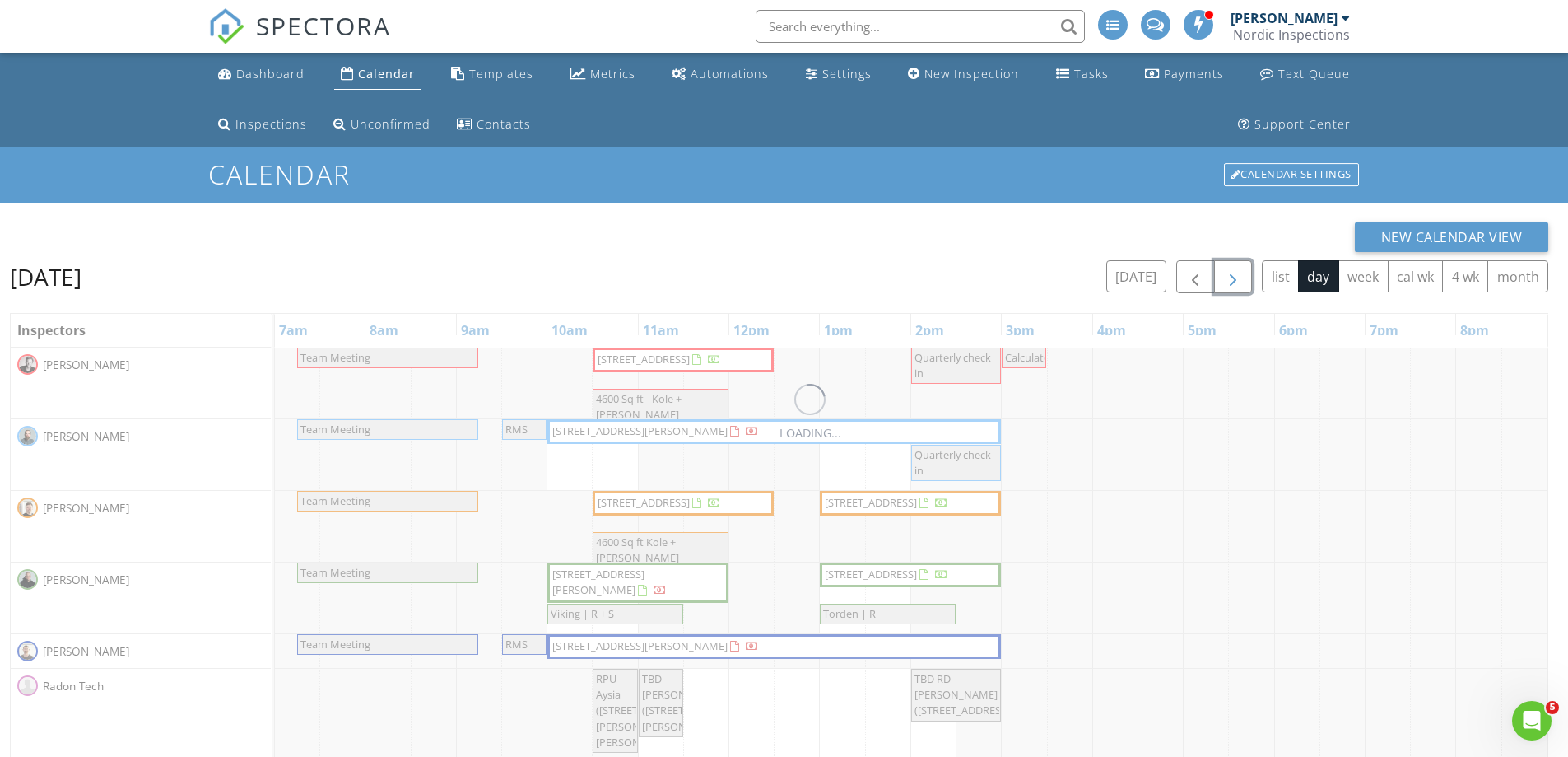
click at [1246, 280] on button "button" at bounding box center [1233, 277] width 38 height 34
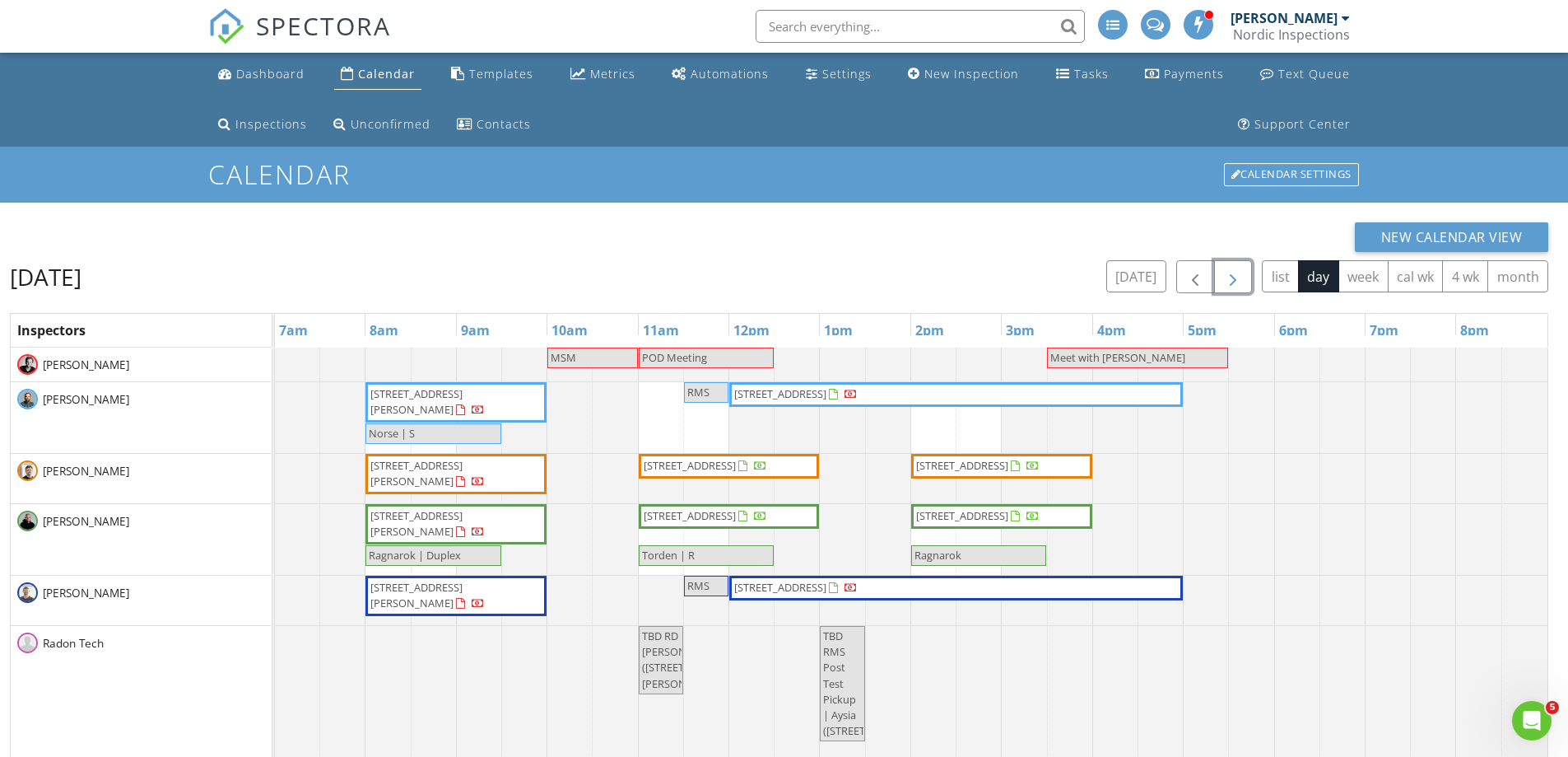
click at [1246, 280] on button "button" at bounding box center [1233, 277] width 38 height 34
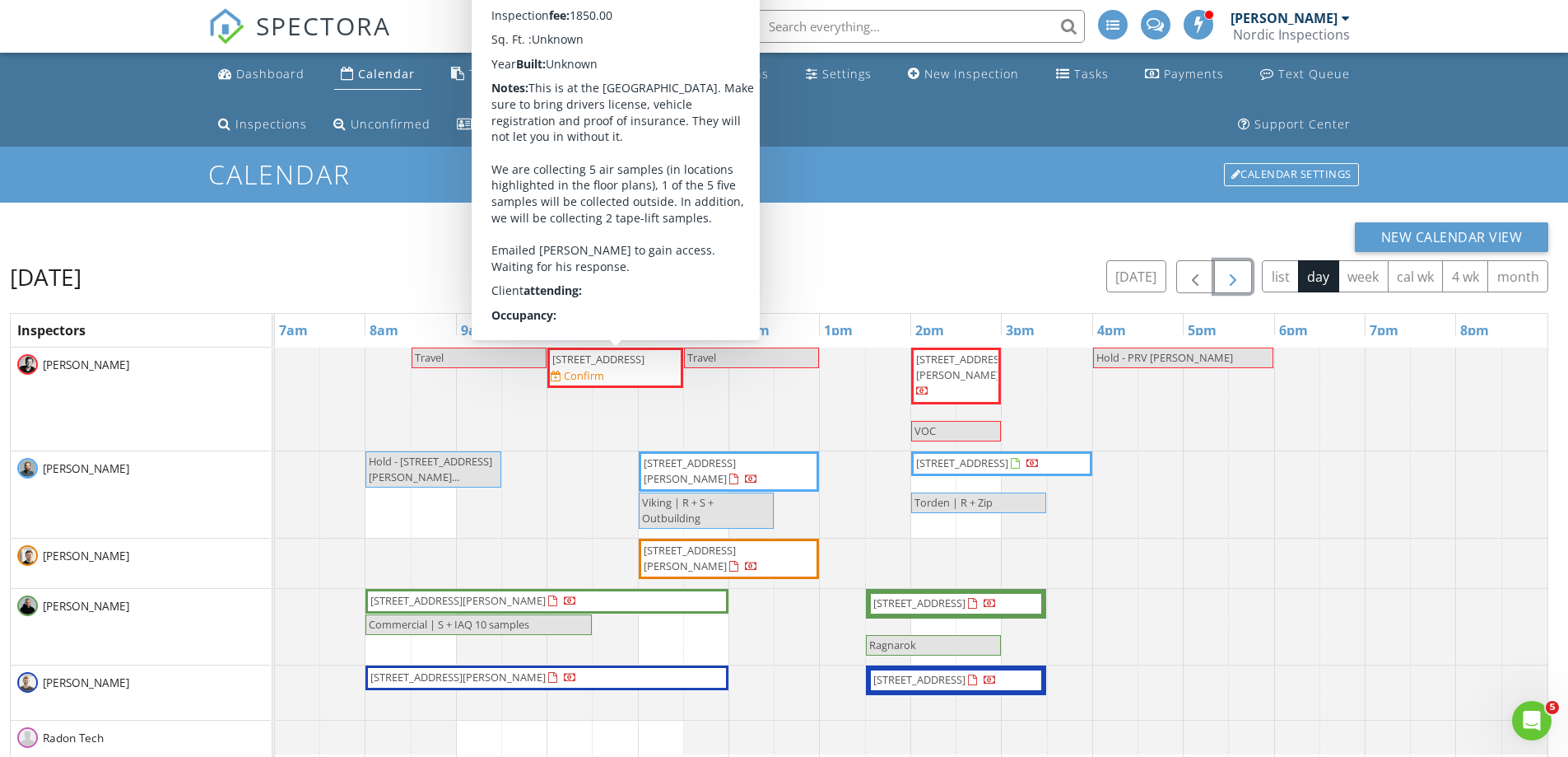
click at [638, 367] on span "817 Eielson Street 206, Grand Forks Air Force Base 58205" at bounding box center [599, 359] width 96 height 16
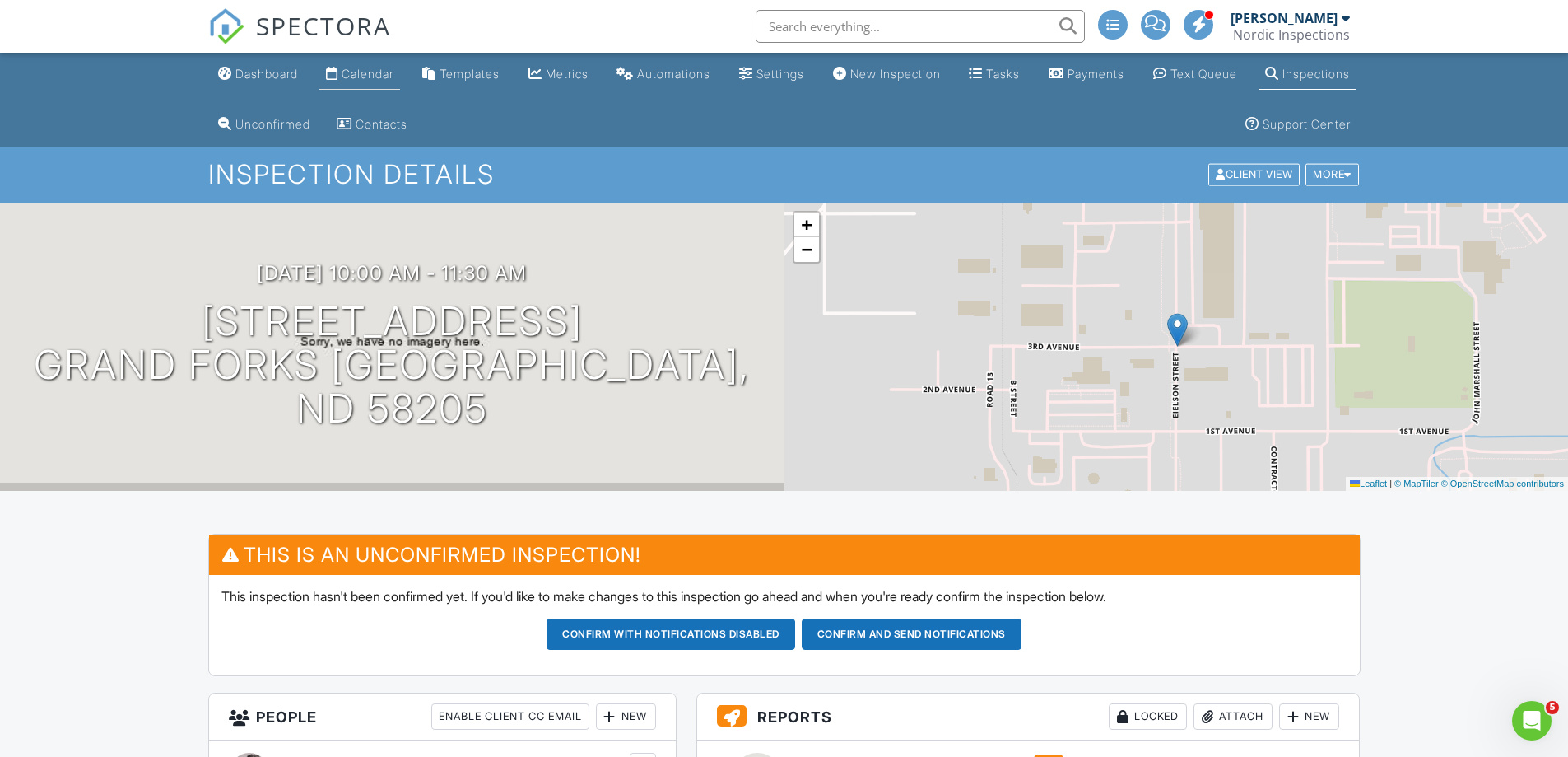
click at [364, 72] on div "Calendar" at bounding box center [367, 73] width 52 height 14
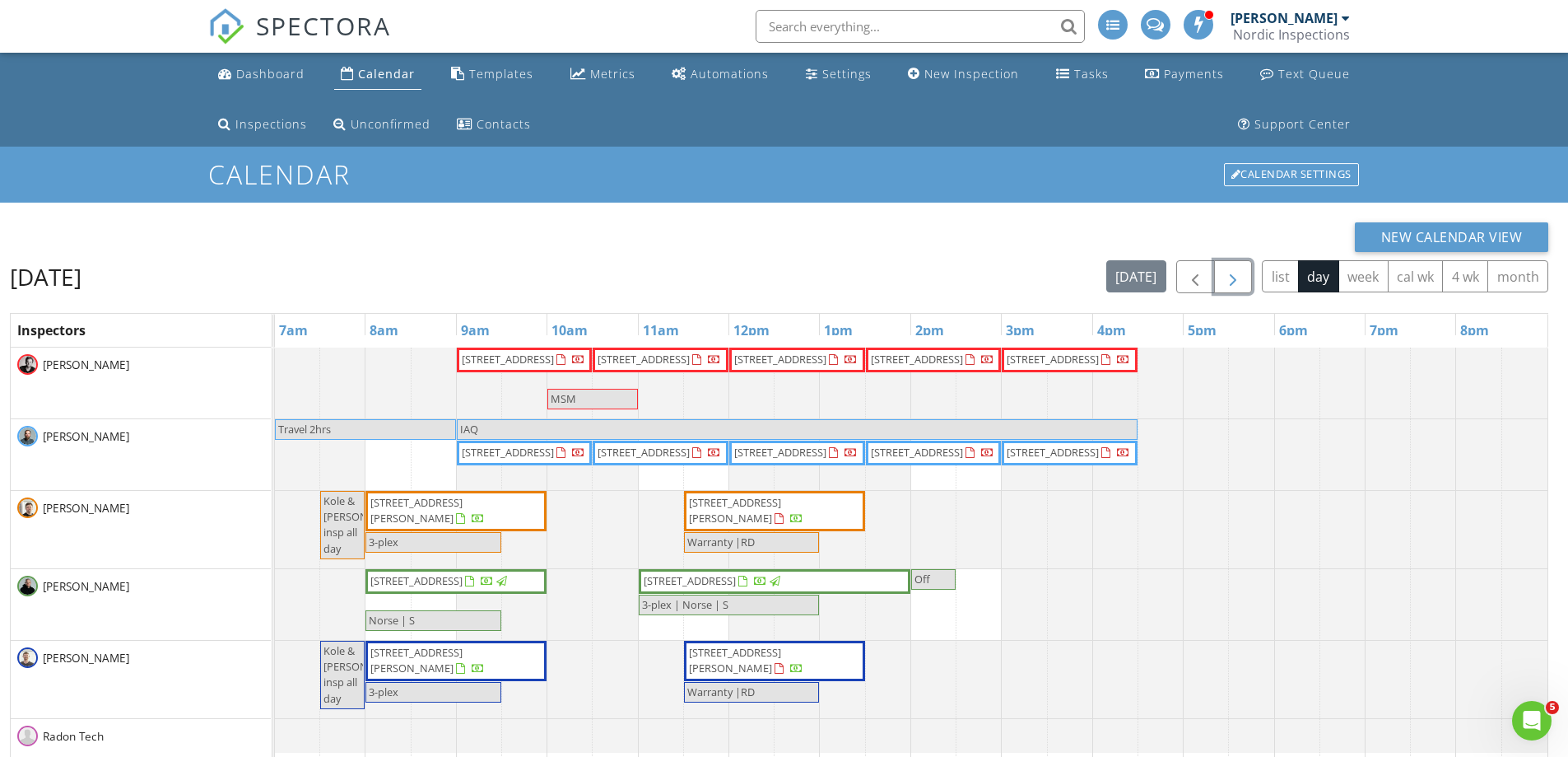
click at [1232, 279] on span "button" at bounding box center [1233, 277] width 20 height 20
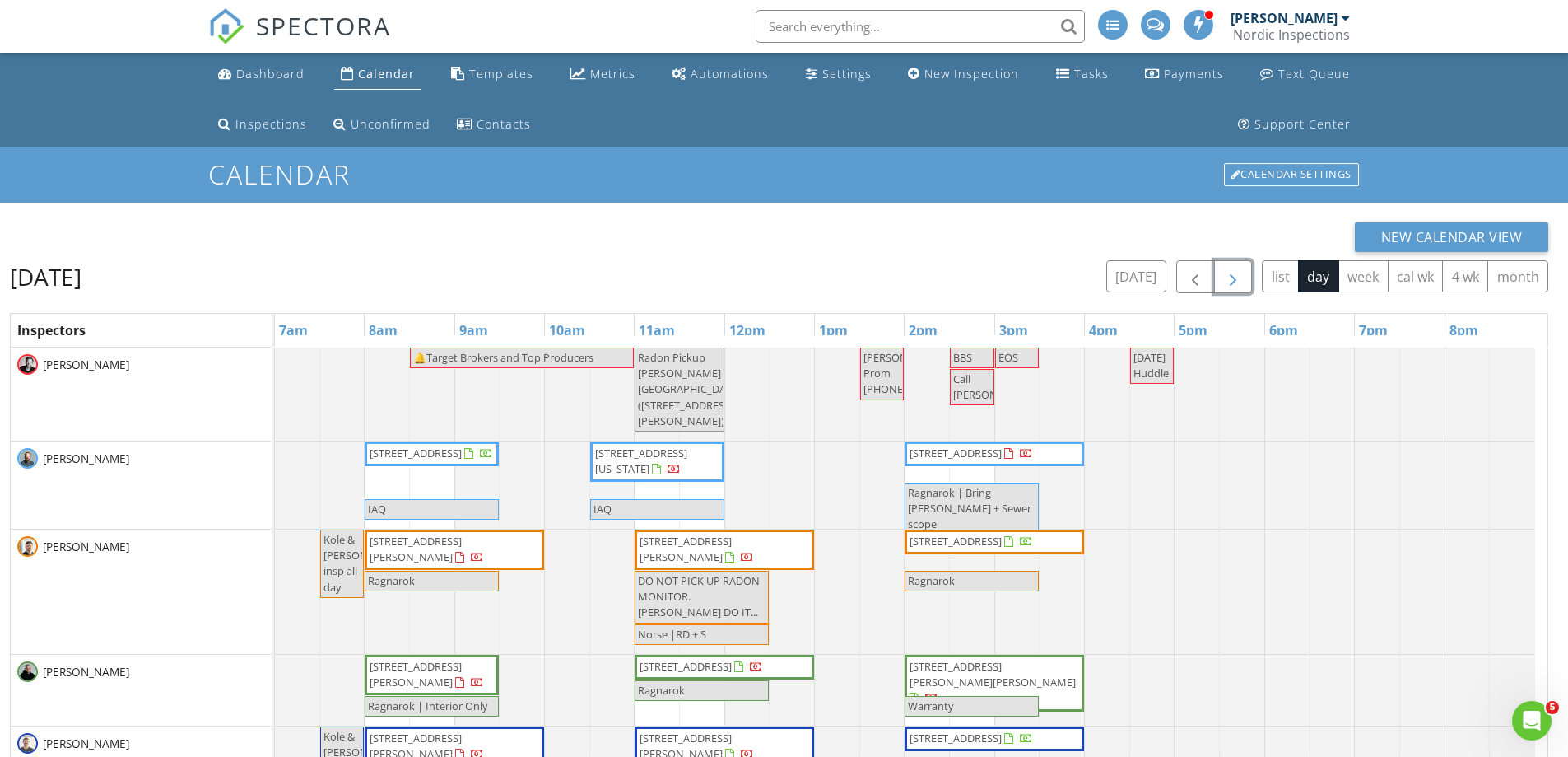
click at [275, 369] on div at bounding box center [275, 394] width 0 height 93
click at [778, 315] on link "Event" at bounding box center [791, 325] width 85 height 26
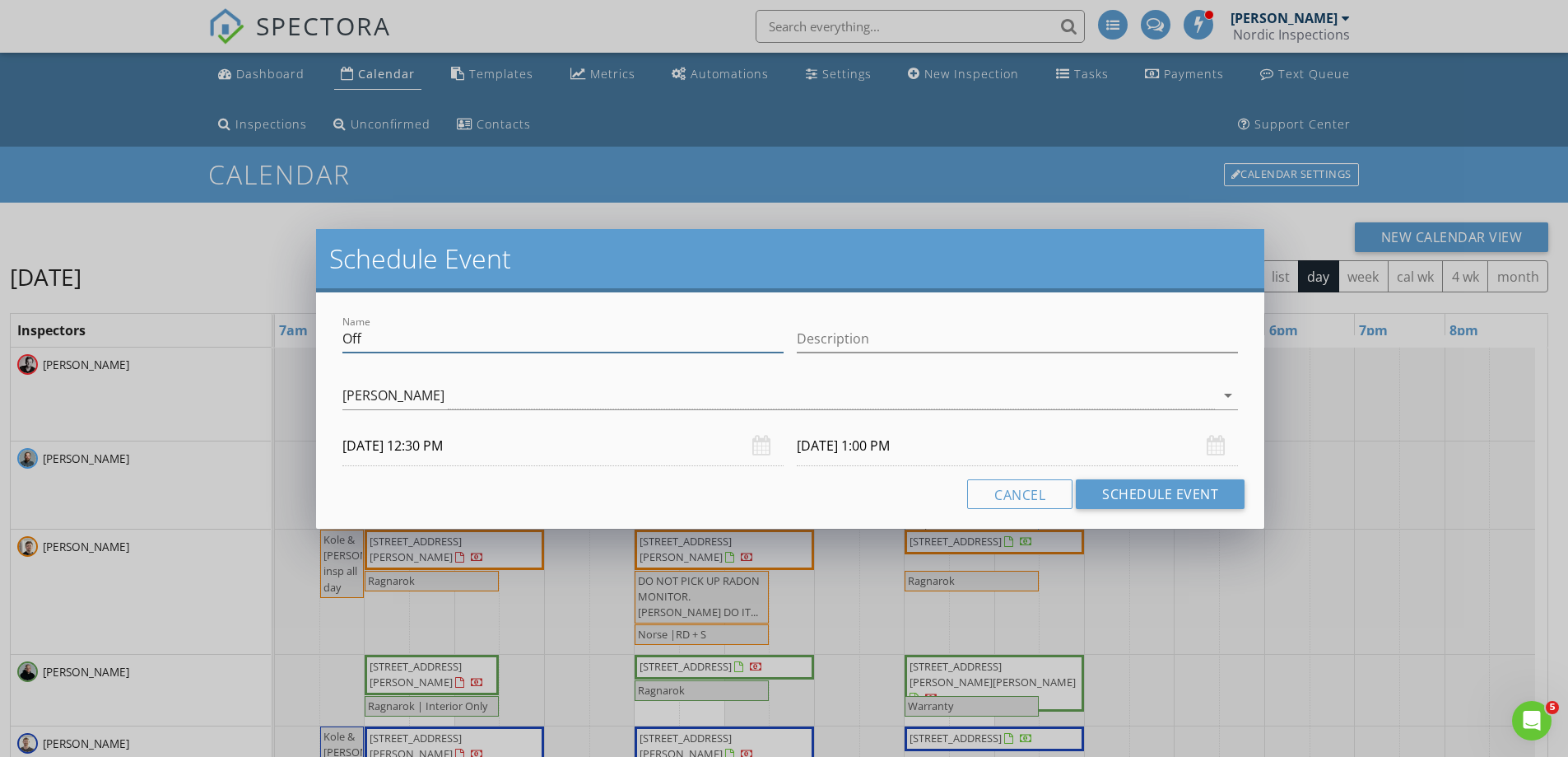
click at [419, 333] on input "Off" at bounding box center [563, 338] width 441 height 27
click at [418, 333] on input "Off" at bounding box center [563, 338] width 441 height 27
type input "Call Nick O"
drag, startPoint x: 1175, startPoint y: 491, endPoint x: 1165, endPoint y: 477, distance: 17.2
click at [1175, 491] on button "Schedule Event" at bounding box center [1161, 494] width 169 height 30
